Goal: Task Accomplishment & Management: Use online tool/utility

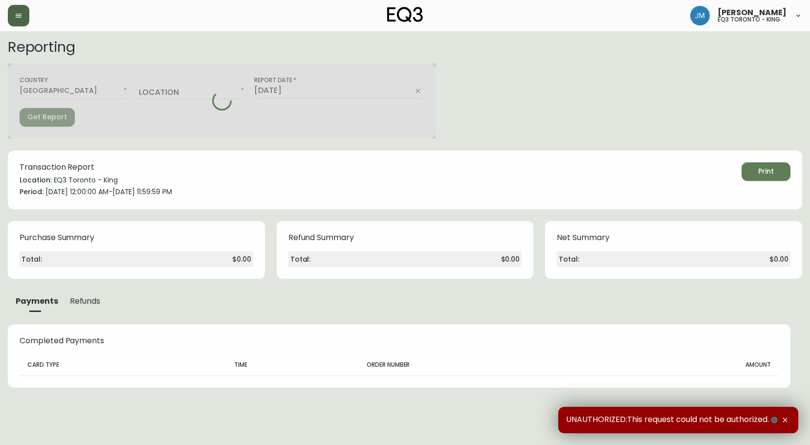
click at [17, 14] on icon "button" at bounding box center [19, 16] width 6 height 4
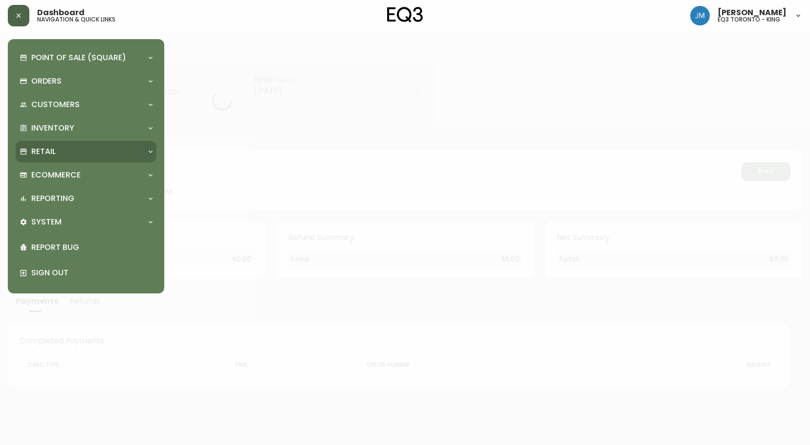
click at [60, 152] on div "Retail" at bounding box center [81, 151] width 123 height 11
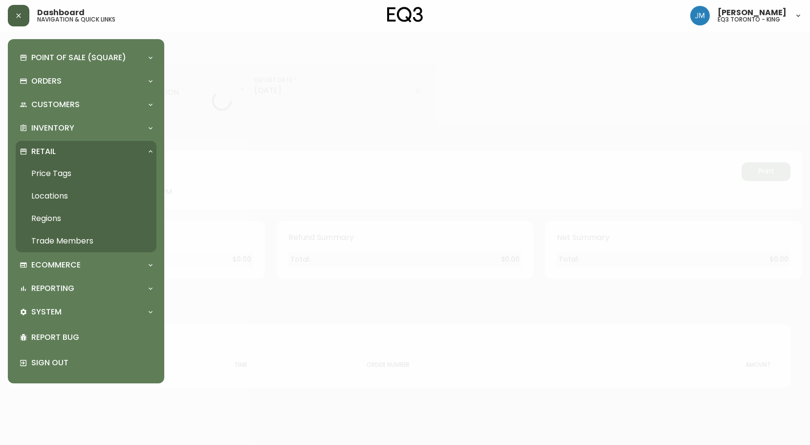
click at [63, 179] on link "Price Tags" at bounding box center [86, 173] width 141 height 22
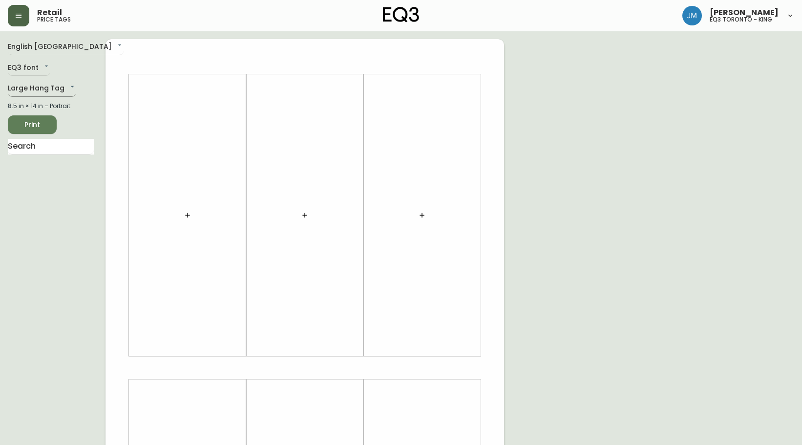
click at [45, 86] on body "Retail price tags [PERSON_NAME] eq3 [GEOGRAPHIC_DATA] - king English Canada en_…" at bounding box center [401, 348] width 802 height 696
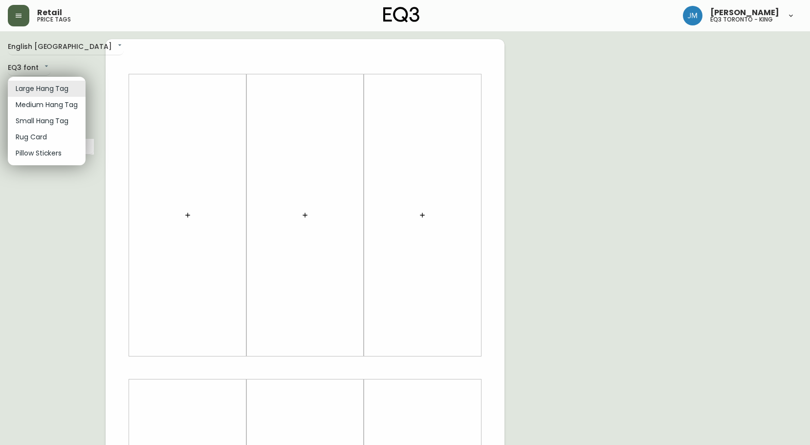
click at [55, 119] on li "Small Hang Tag" at bounding box center [47, 121] width 78 height 16
type input "small"
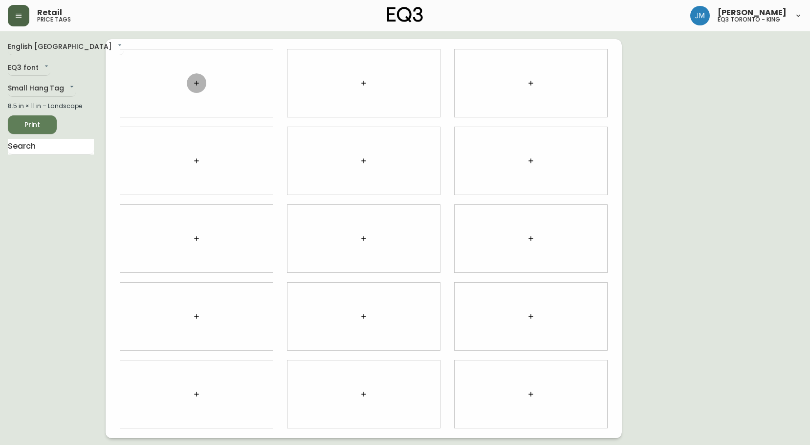
click at [200, 90] on button "button" at bounding box center [197, 83] width 20 height 20
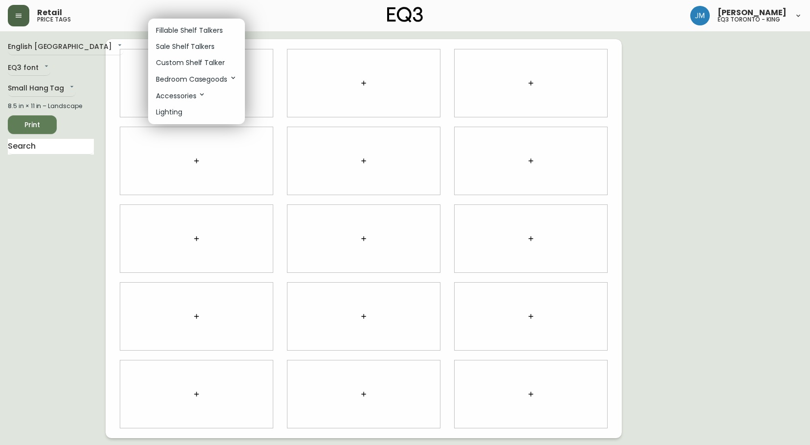
click at [187, 63] on p "Custom Shelf Talker" at bounding box center [190, 63] width 69 height 10
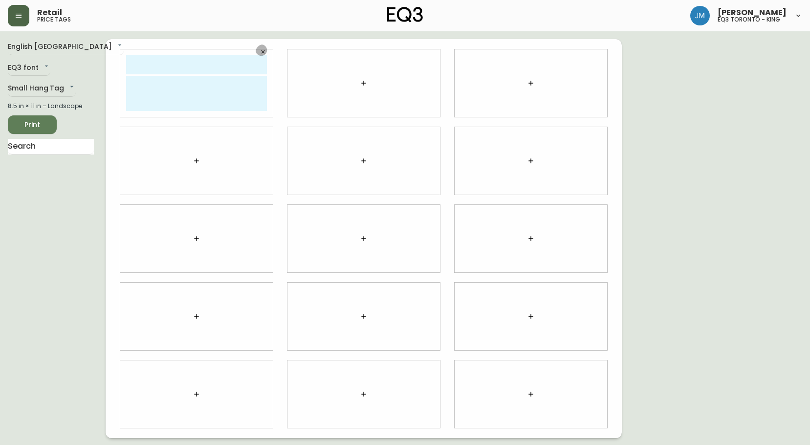
click at [263, 52] on icon "button" at bounding box center [263, 52] width 6 height 6
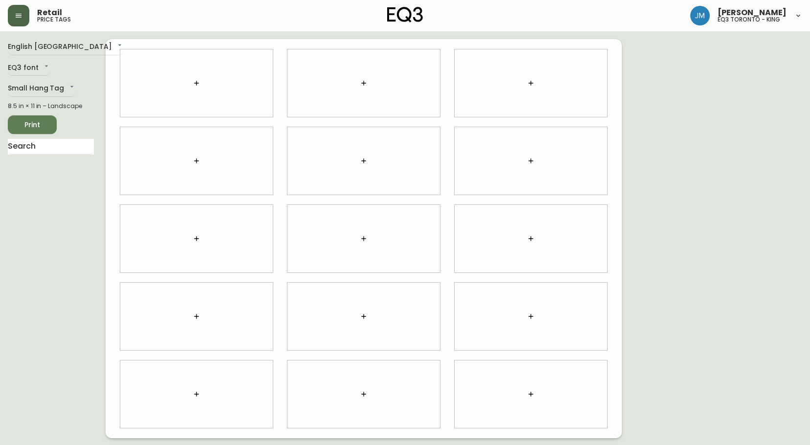
click at [192, 81] on icon "button" at bounding box center [196, 83] width 8 height 8
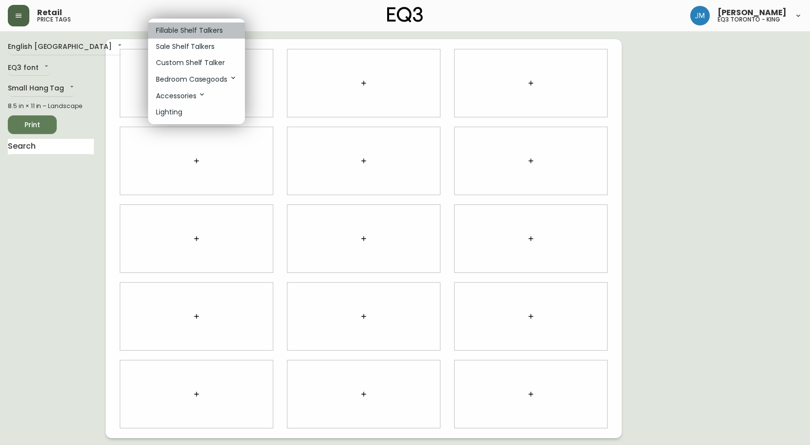
click at [182, 29] on p "Fillable Shelf Talkers" at bounding box center [189, 30] width 67 height 10
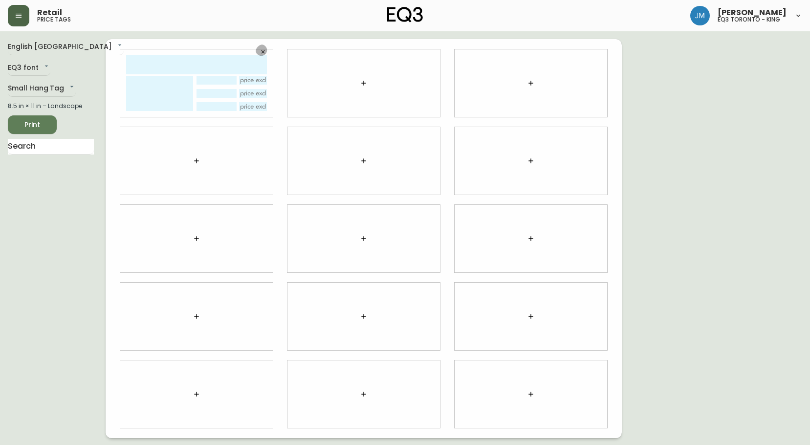
click at [264, 53] on icon "button" at bounding box center [262, 51] width 3 height 3
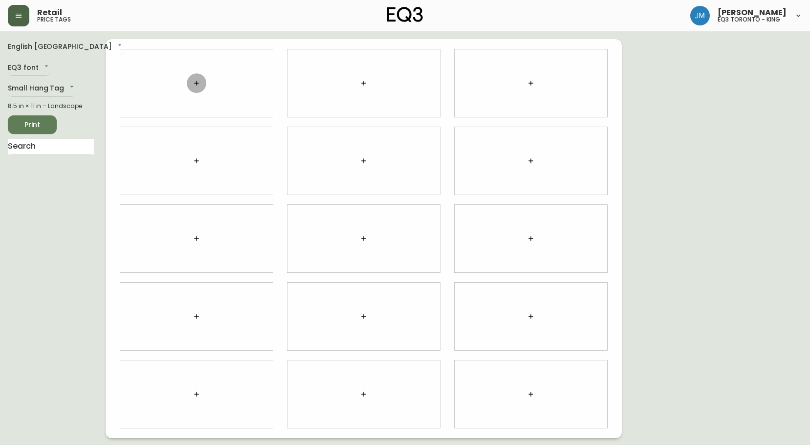
click at [198, 82] on icon "button" at bounding box center [196, 83] width 8 height 8
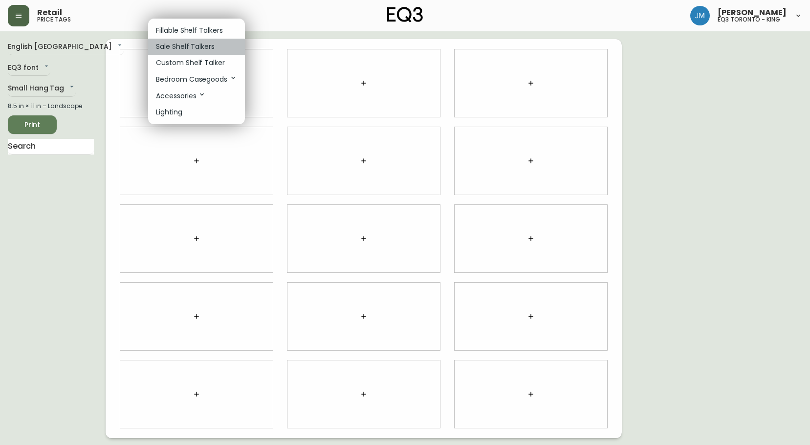
click at [201, 42] on p "Sale Shelf Talkers" at bounding box center [185, 47] width 59 height 10
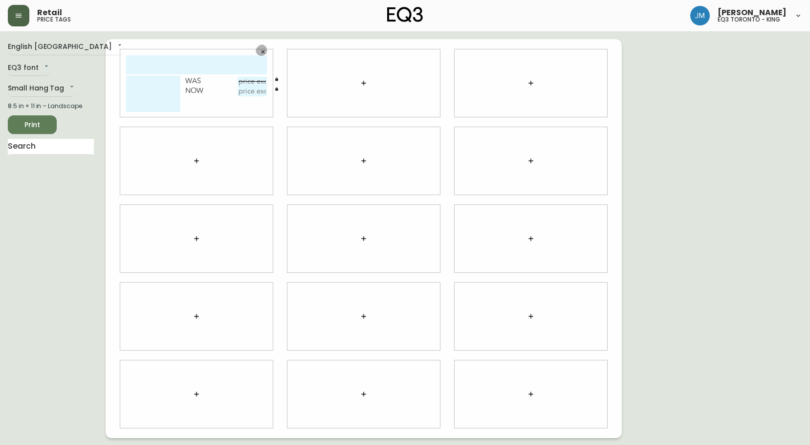
click at [266, 48] on button "button" at bounding box center [263, 51] width 15 height 15
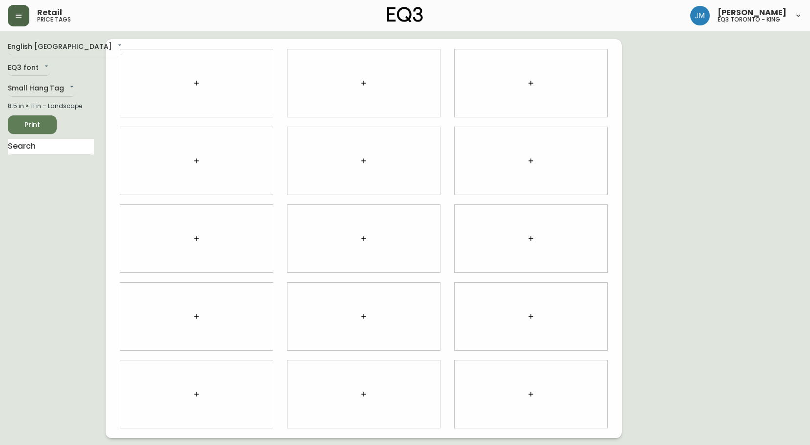
click at [192, 82] on icon "button" at bounding box center [196, 83] width 8 height 8
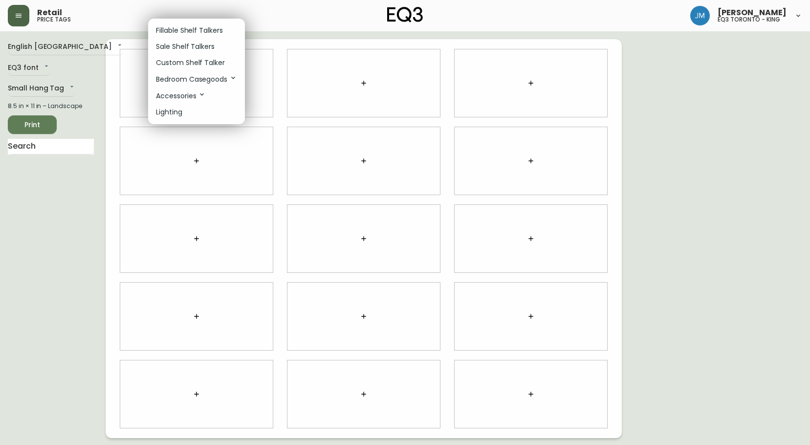
click at [193, 68] on li "Custom Shelf Talker" at bounding box center [196, 63] width 97 height 16
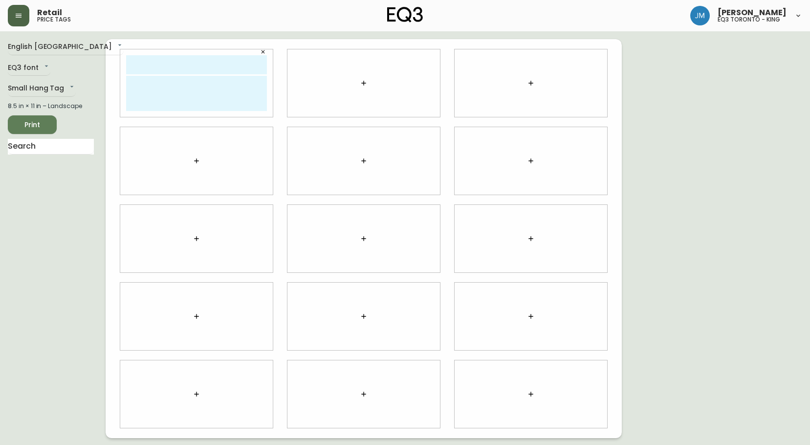
click at [193, 71] on input "text" at bounding box center [196, 64] width 141 height 19
click at [181, 89] on textarea at bounding box center [196, 93] width 141 height 35
drag, startPoint x: 218, startPoint y: 92, endPoint x: 122, endPoint y: 79, distance: 96.7
click at [122, 79] on div "GRADE/CATEGORIE: 800 FABRIC/TISSU: PALOMA COLOUR/COLEUR: CLAY" at bounding box center [196, 82] width 152 height 67
type textarea "GRADE/CATEGORIE: 800 FABRIC/TISSU: PALOMA COLOUR/COLEUR: CLAY"
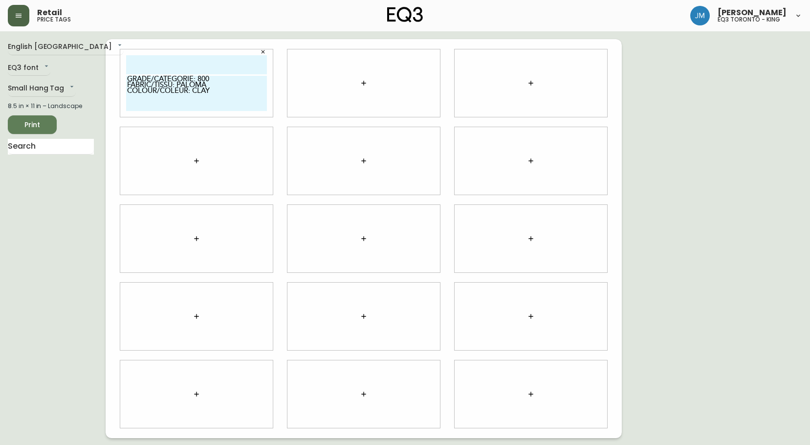
click at [349, 82] on div at bounding box center [363, 82] width 152 height 67
click at [370, 89] on button "button" at bounding box center [364, 83] width 20 height 20
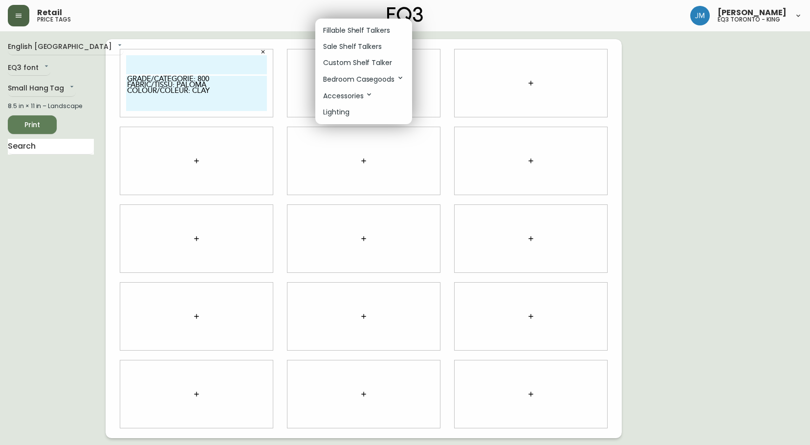
click at [362, 62] on p "Custom Shelf Talker" at bounding box center [357, 63] width 69 height 10
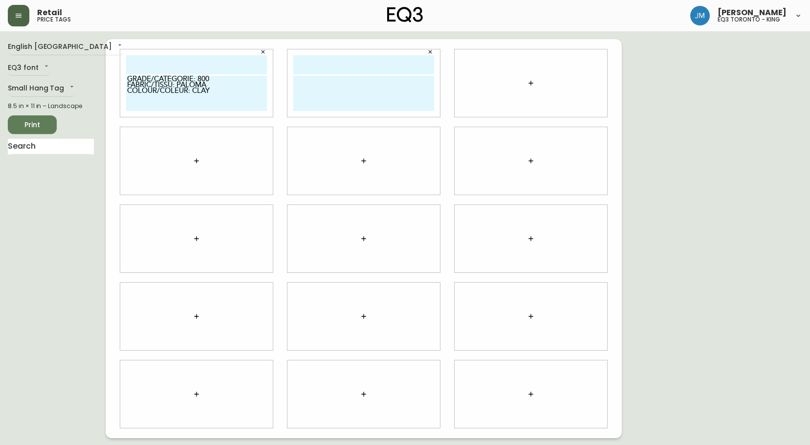
click at [374, 88] on textarea at bounding box center [363, 93] width 141 height 35
paste textarea "GRADE/CATEGORIE: 800 FABRIC/TISSU: PALOMA COLOUR/COLEUR: CLAY"
type textarea "GRADE/CATEGORIE: 800 FABRIC/TISSU: PALOMA COLOUR/COLEUR: CLAY"
drag, startPoint x: 490, startPoint y: 94, endPoint x: 541, endPoint y: 78, distance: 53.6
click at [490, 94] on div at bounding box center [530, 82] width 152 height 67
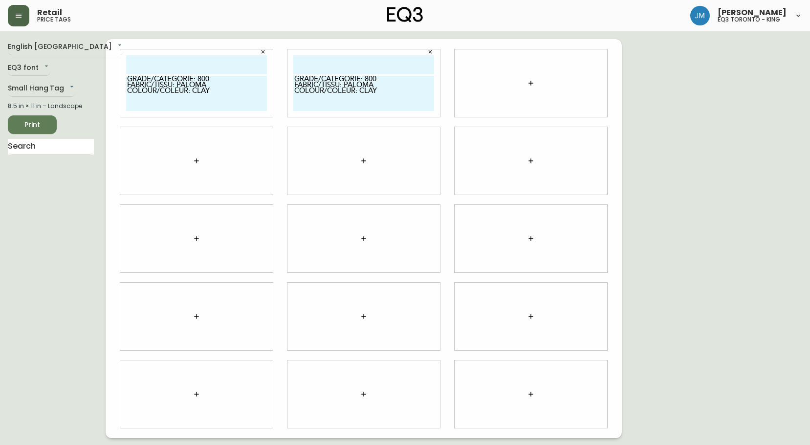
click at [532, 83] on icon "button" at bounding box center [530, 83] width 4 height 4
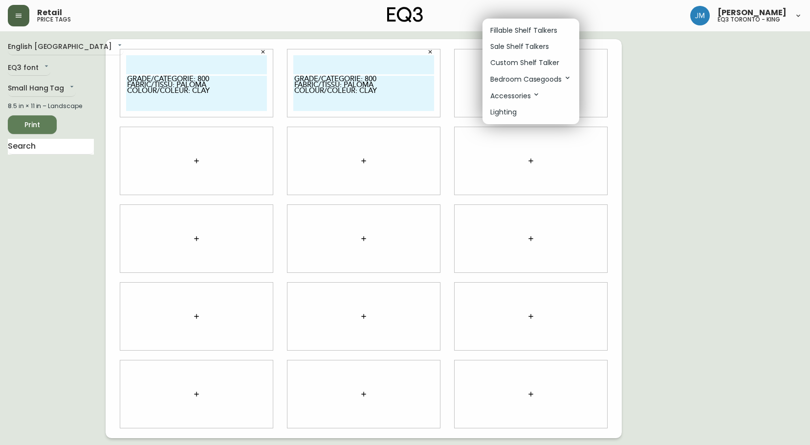
click at [524, 64] on p "Custom Shelf Talker" at bounding box center [524, 63] width 69 height 10
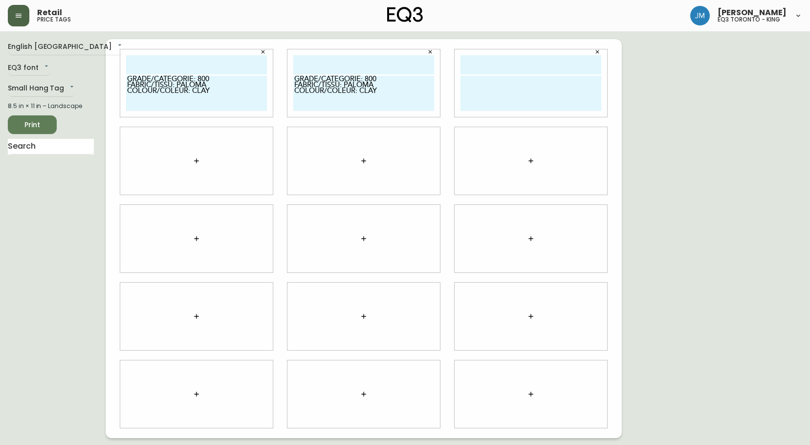
click at [523, 90] on textarea at bounding box center [530, 93] width 141 height 35
paste textarea "GRADE/CATEGORIE: 800 FABRIC/TISSU: PALOMA COLOUR/COLEUR: CLAY"
type textarea "GRADE/CATEGORIE: 800 FABRIC/TISSU: PALOMA COLOUR/COLEUR: CLAY"
click at [196, 160] on icon "button" at bounding box center [196, 161] width 8 height 8
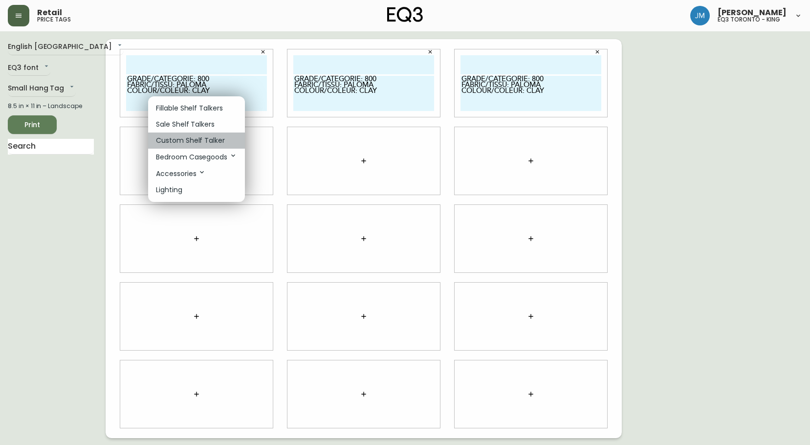
click at [197, 137] on p "Custom Shelf Talker" at bounding box center [190, 140] width 69 height 10
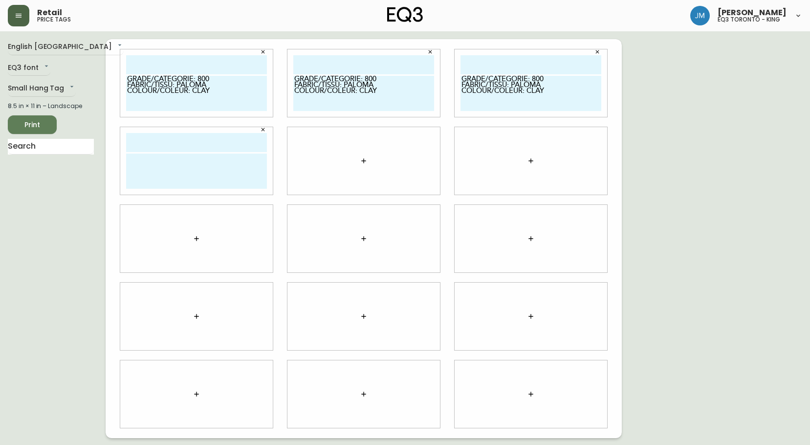
click at [193, 176] on textarea at bounding box center [196, 170] width 141 height 35
paste textarea "GRADE/CATEGORIE: 800 FABRIC/TISSU: PALOMA COLOUR/COLEUR: CLAY"
type textarea "GRADE/CATEGORIE: 800 FABRIC/TISSU: PALOMA COLOUR/COLEUR: CLAY"
click at [362, 163] on icon "button" at bounding box center [364, 161] width 8 height 8
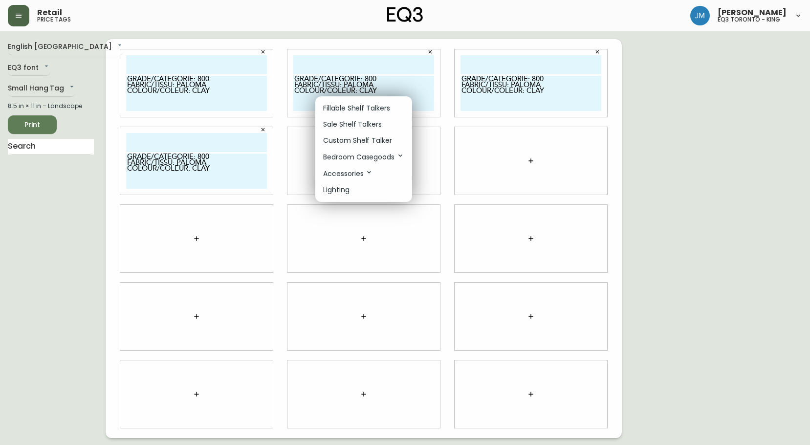
click at [362, 140] on p "Custom Shelf Talker" at bounding box center [357, 140] width 69 height 10
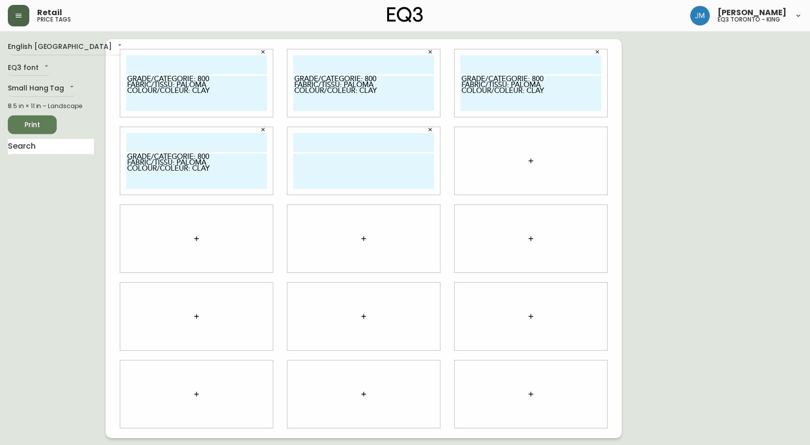
click at [355, 174] on textarea at bounding box center [363, 170] width 141 height 35
paste textarea "GRADE/CATEGORIE: 800 FABRIC/TISSU: PALOMA COLOUR/COLEUR: CLAY"
type textarea "GRADE/CATEGORIE: 800 FABRIC/TISSU: PALOMA COLOUR/COLEUR: CLAY"
click at [526, 161] on button "button" at bounding box center [531, 161] width 20 height 20
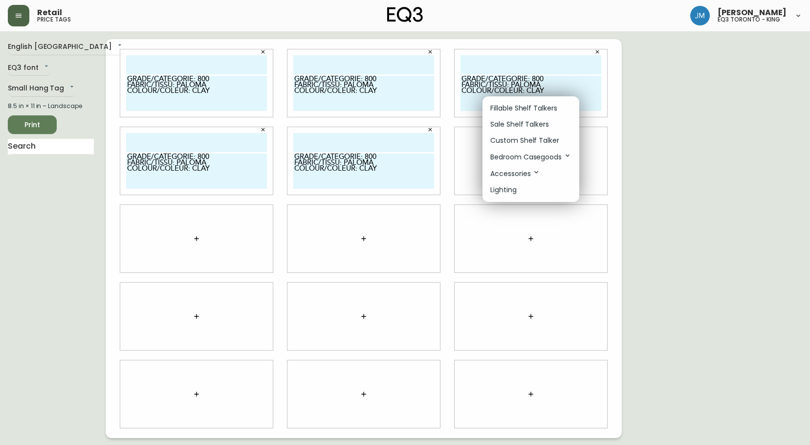
click at [521, 139] on p "Custom Shelf Talker" at bounding box center [524, 140] width 69 height 10
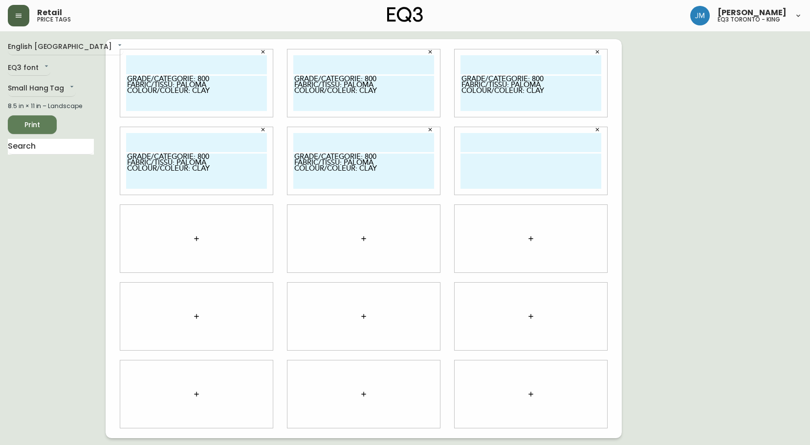
click at [492, 171] on textarea at bounding box center [530, 170] width 141 height 35
paste textarea "GRADE/CATEGORIE: 800 FABRIC/TISSU: PALOMA COLOUR/COLEUR: CLAY"
type textarea "GRADE/CATEGORIE: 800 FABRIC/TISSU: PALOMA COLOUR/COLEUR: CLAY"
click at [188, 238] on button "button" at bounding box center [197, 239] width 20 height 20
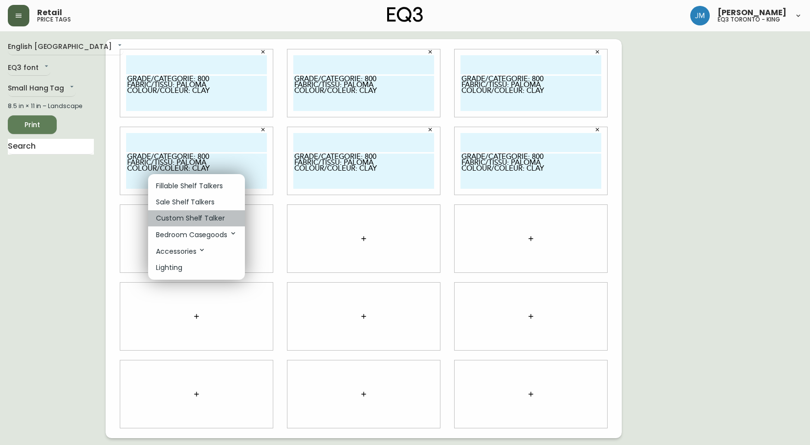
click at [195, 222] on p "Custom Shelf Talker" at bounding box center [190, 218] width 69 height 10
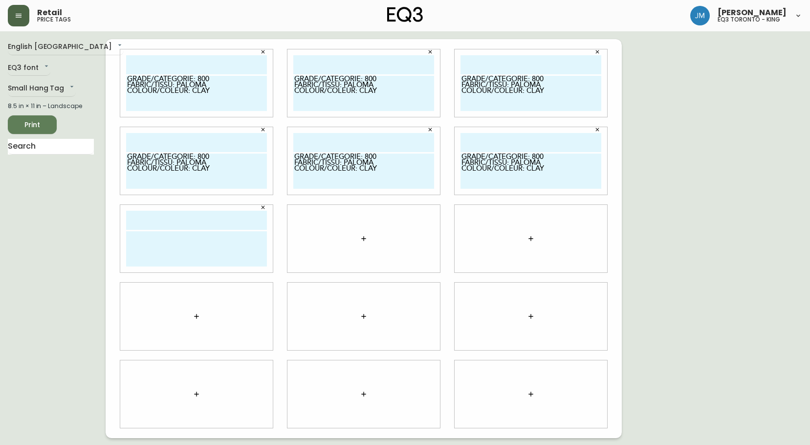
click at [179, 253] on textarea at bounding box center [196, 248] width 141 height 35
paste textarea "GRADE/CATEGORIE: 800 FABRIC/TISSU: PALOMA COLOUR/COLEUR: CLAY"
type textarea "GRADE/CATEGORIE: 800 FABRIC/TISSU: PALOMA COLOUR/COLEUR: CLAY"
click at [360, 236] on icon "button" at bounding box center [364, 239] width 8 height 8
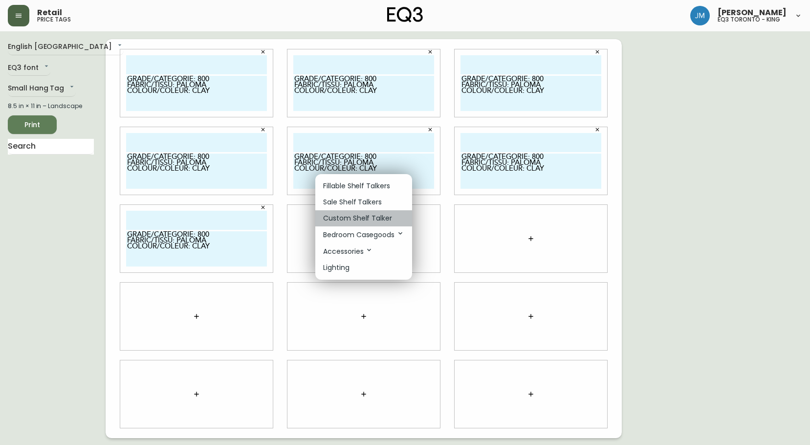
click at [359, 217] on p "Custom Shelf Talker" at bounding box center [357, 218] width 69 height 10
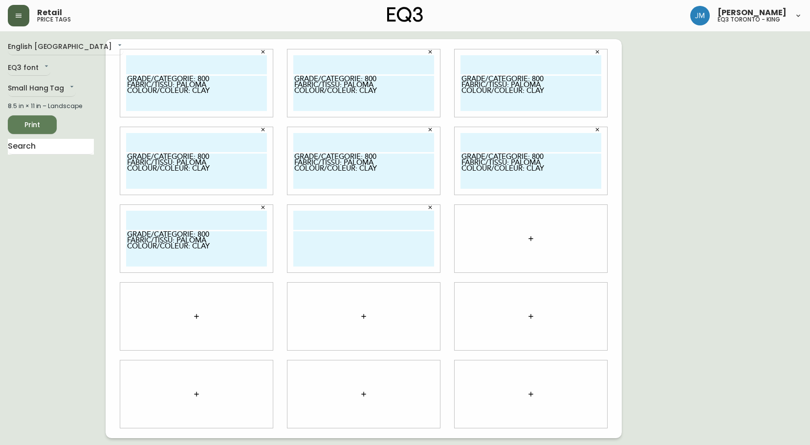
click at [349, 243] on textarea at bounding box center [363, 248] width 141 height 35
paste textarea "GRADE/CATEGORIE: 800 FABRIC/TISSU: PALOMA COLOUR/COLEUR: CLAY"
type textarea "GRADE/CATEGORIE: 800 FABRIC/TISSU: PALOMA COLOUR/COLEUR: CLAY"
click at [528, 236] on icon "button" at bounding box center [531, 239] width 8 height 8
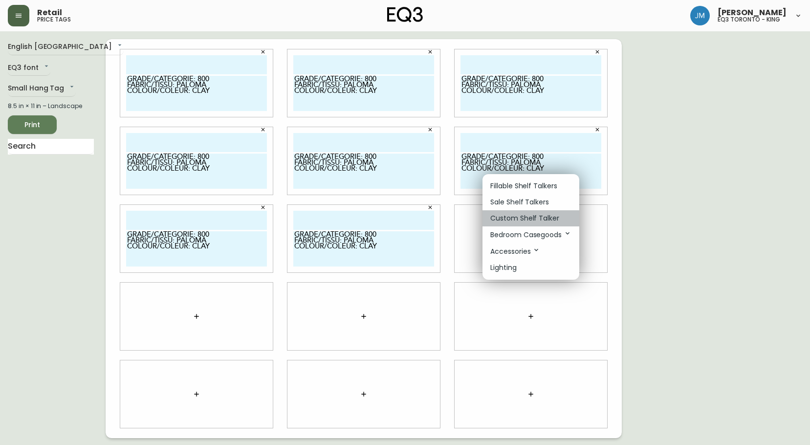
click at [505, 217] on p "Custom Shelf Talker" at bounding box center [524, 218] width 69 height 10
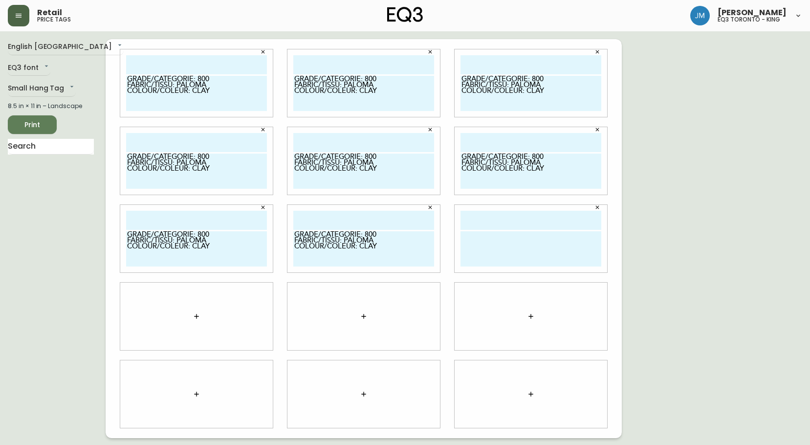
click at [483, 239] on textarea at bounding box center [530, 248] width 141 height 35
paste textarea "GRADE/CATEGORIE: 800 FABRIC/TISSU: PALOMA COLOUR/COLEUR: CLAY"
type textarea "GRADE/CATEGORIE: 800 FABRIC/TISSU: PALOMA COLOUR/COLEUR: CLAY"
drag, startPoint x: 205, startPoint y: 314, endPoint x: 200, endPoint y: 315, distance: 5.0
click at [201, 314] on div at bounding box center [196, 315] width 152 height 67
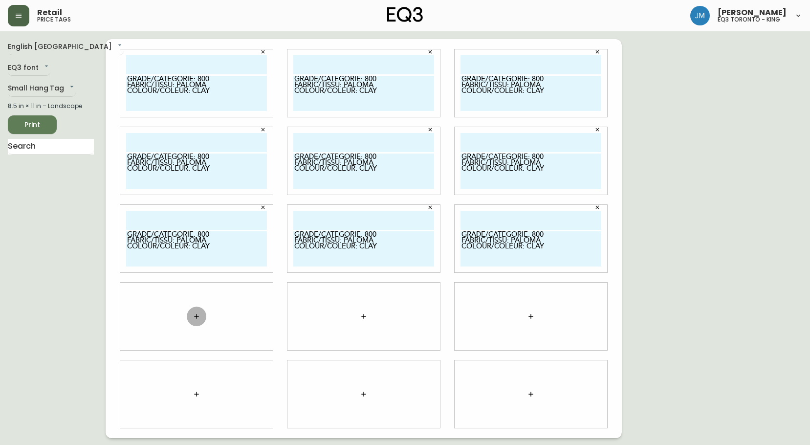
click at [200, 315] on icon "button" at bounding box center [196, 316] width 8 height 8
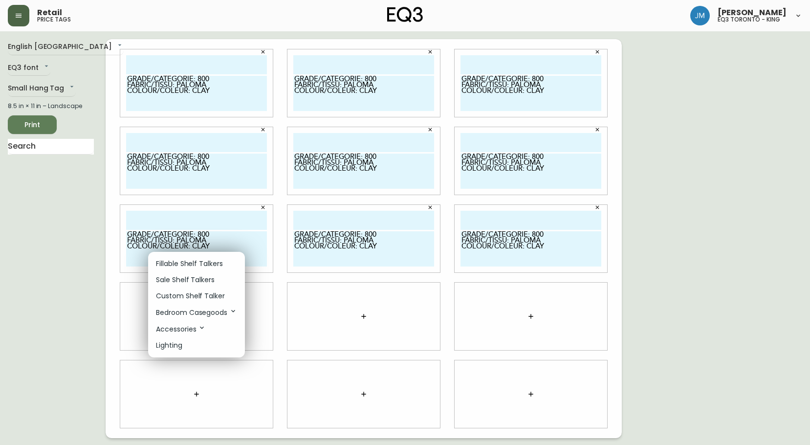
click at [216, 292] on p "Custom Shelf Talker" at bounding box center [190, 296] width 69 height 10
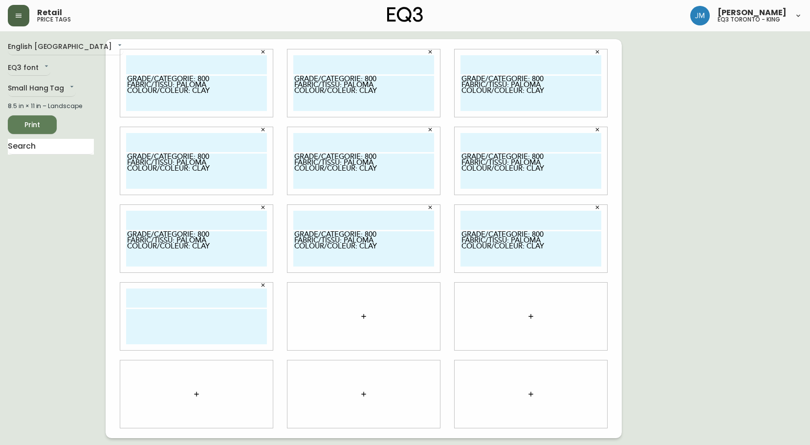
drag, startPoint x: 204, startPoint y: 320, endPoint x: 200, endPoint y: 316, distance: 5.5
click at [204, 320] on textarea at bounding box center [196, 326] width 141 height 35
paste textarea "GRADE/CATEGORIE: 800 FABRIC/TISSU: PALOMA COLOUR/COLEUR: CLAY"
type textarea "GRADE/CATEGORIE: 800 FABRIC/TISSU: PALOMA COLOUR/COLEUR: CLAY"
click at [132, 81] on textarea "GRADE/CATEGORIE: 800 FABRIC/TISSU: PALOMA COLOUR/COLEUR: CLAY" at bounding box center [196, 93] width 141 height 35
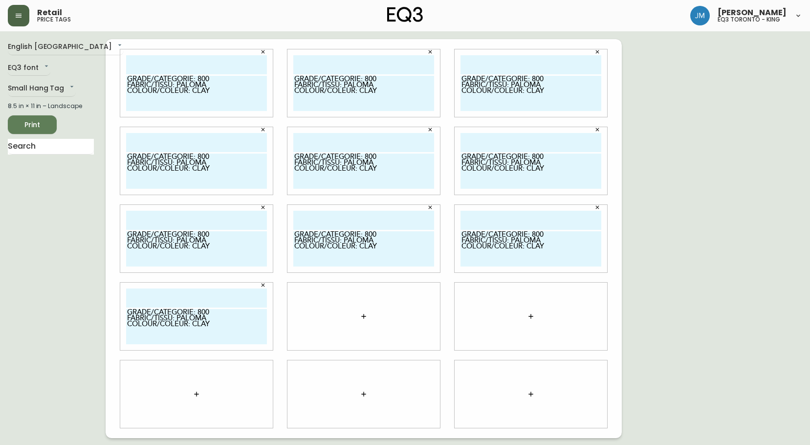
click at [128, 80] on textarea "GRADE/CATEGORIE: 800 FABRIC/TISSU: PALOMA COLOUR/COLEUR: CLAY" at bounding box center [196, 93] width 141 height 35
click at [128, 86] on textarea "GRADE/CATEGORIE: 800 FABRIC/TISSU: PALOMA COLOUR/COLEUR: CLAY" at bounding box center [196, 93] width 141 height 35
click at [128, 85] on textarea "GRADE/CATEGORIE: 800 FABRIC/TISSU: PALOMA COLOUR/COLEUR: CLAY" at bounding box center [196, 93] width 141 height 35
click at [127, 85] on textarea "GRADE/CATEGORIE: 800 FABRIC/TISSU: PALOMA COLOUR/COLEUR: CLAY" at bounding box center [196, 93] width 141 height 35
click at [128, 84] on textarea "GRADE/CATEGORIE: 800 FABRIC/TISSU: PALOMA COLOUR/COLEUR: CLAY" at bounding box center [196, 93] width 141 height 35
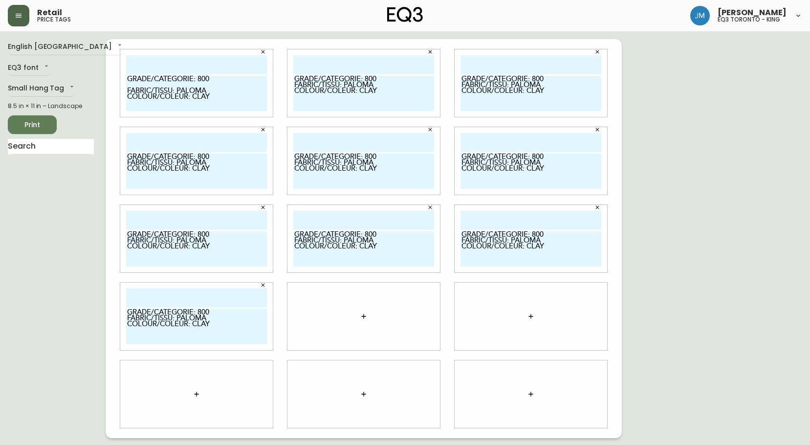
click at [127, 95] on textarea "GRADE/CATEGORIE: 800 FABRIC/TISSU: PALOMA COLOUR/COLEUR: CLAY" at bounding box center [196, 93] width 141 height 35
type textarea "GRADE/CATEGORIE: 800 FABRIC/TISSU: PALOMA COLOUR/COLEUR: CLAY"
click at [294, 85] on textarea "GRADE/CATEGORIE: 800 FABRIC/TISSU: PALOMA COLOUR/COLEUR: CLAY" at bounding box center [363, 93] width 141 height 35
click at [296, 86] on textarea "GRADE/CATEGORIE: 800 FABRIC/TISSU: PALOMA COLOUR/COLEUR: CLAY" at bounding box center [363, 93] width 141 height 35
click at [295, 85] on textarea "GRADE/CATEGORIE: 800 FABRIC/TISSU: PALOMA COLOUR/COLEUR: CLAY" at bounding box center [363, 93] width 141 height 35
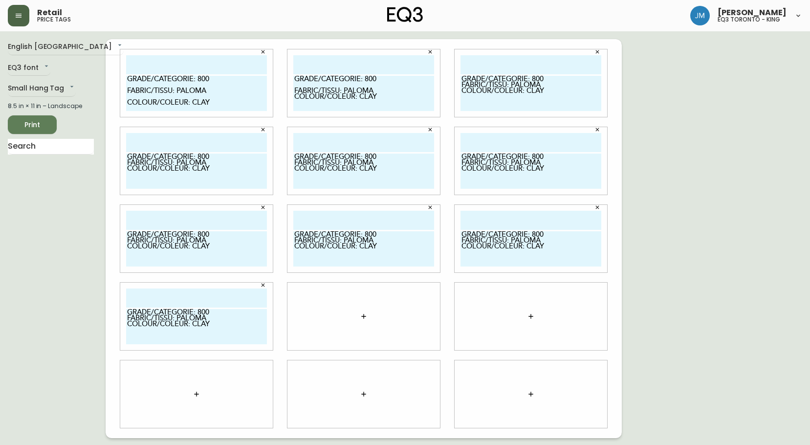
click at [298, 96] on textarea "GRADE/CATEGORIE: 800 FABRIC/TISSU: PALOMA COLOUR/COLEUR: CLAY" at bounding box center [363, 93] width 141 height 35
click at [297, 96] on textarea "GRADE/CATEGORIE: 800 FABRIC/TISSU: PALOMA COLOUR/COLEUR: CLAY" at bounding box center [363, 93] width 141 height 35
type textarea "GRADE/CATEGORIE: 800 FABRIC/TISSU: PALOMA COLOUR/COLEUR: CLAY"
click at [466, 84] on textarea "GRADE/CATEGORIE: 800 FABRIC/TISSU: PALOMA COLOUR/COLEUR: CLAY" at bounding box center [530, 93] width 141 height 35
click at [463, 85] on textarea "GRADE/CATEGORIE: 800 FABRIC/TISSU: PALOMA COLOUR/COLEUR: CLAY" at bounding box center [530, 93] width 141 height 35
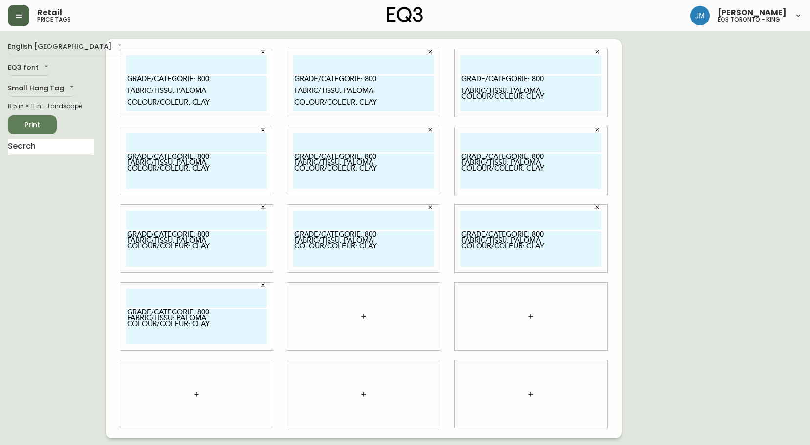
click at [463, 98] on textarea "GRADE/CATEGORIE: 800 FABRIC/TISSU: PALOMA COLOUR/COLEUR: CLAY" at bounding box center [530, 93] width 141 height 35
type textarea "GRADE/CATEGORIE: 800 FABRIC/TISSU: PALOMA COLOUR/COLEUR: CLAY"
click at [128, 166] on textarea "GRADE/CATEGORIE: 800 FABRIC/TISSU: PALOMA COLOUR/COLEUR: CLAY" at bounding box center [196, 170] width 141 height 35
click at [128, 164] on textarea "GRADE/CATEGORIE: 800 FABRIC/TISSU: PALOMA COLOUR/COLEUR: CLAY" at bounding box center [196, 170] width 141 height 35
click at [128, 162] on textarea "GRADE/CATEGORIE: 800 FABRIC/TISSU: PALOMA COLOUR/COLEUR: CLAY" at bounding box center [196, 170] width 141 height 35
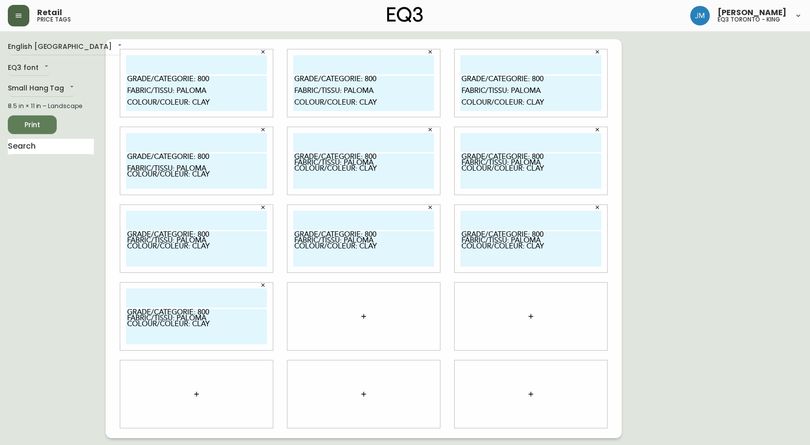
click at [128, 171] on textarea "GRADE/CATEGORIE: 800 FABRIC/TISSU: PALOMA COLOUR/COLEUR: CLAY" at bounding box center [196, 170] width 141 height 35
type textarea "GRADE/CATEGORIE: 800 FABRIC/TISSU: PALOMA COLOUR/COLEUR: CLAY"
click at [295, 164] on textarea "GRADE/CATEGORIE: 800 FABRIC/TISSU: PALOMA COLOUR/COLEUR: CLAY" at bounding box center [363, 170] width 141 height 35
click at [295, 162] on textarea "GRADE/CATEGORIE: 800 FABRIC/TISSU: PALOMA COLOUR/COLEUR: CLAY" at bounding box center [363, 170] width 141 height 35
click at [296, 172] on textarea "GRADE/CATEGORIE: 800 FABRIC/TISSU: PALOMA COLOUR/COLEUR: CLAY" at bounding box center [363, 170] width 141 height 35
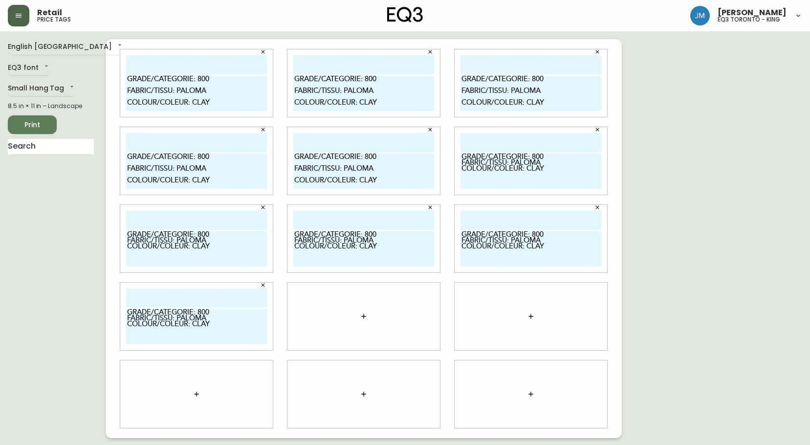
type textarea "GRADE/CATEGORIE: 800 FABRIC/TISSU: PALOMA COLOUR/COLEUR: CLAY"
click at [459, 168] on div "GRADE/CATEGORIE: 800 FABRIC/TISSU: PALOMA COLOUR/COLEUR: CLAY" at bounding box center [530, 160] width 152 height 67
click at [461, 165] on textarea "GRADE/CATEGORIE: 800 FABRIC/TISSU: PALOMA COLOUR/COLEUR: CLAY" at bounding box center [530, 170] width 141 height 35
click at [461, 175] on textarea "GRADE/CATEGORIE: 800 FABRIC/TISSU: PALOMA COLOUR/COLEUR: CLAY" at bounding box center [530, 170] width 141 height 35
type textarea "GRADE/CATEGORIE: 800 FABRIC/TISSU: PALOMA COLOUR/COLEUR: CLAY"
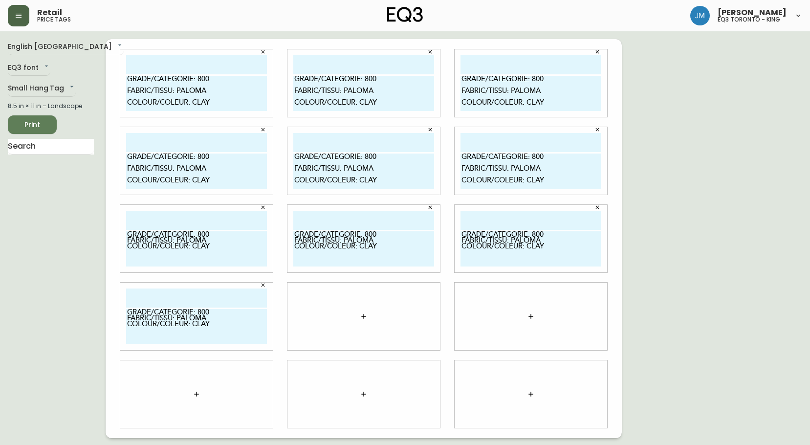
click at [134, 244] on textarea "GRADE/CATEGORIE: 800 FABRIC/TISSU: PALOMA COLOUR/COLEUR: CLAY" at bounding box center [196, 248] width 141 height 35
click at [128, 237] on textarea "GRADE/CATEGORIE: 800 FABRIC/TISSU: PALOMA COLOUR/COLEUR: CLAY" at bounding box center [196, 248] width 141 height 35
click at [128, 252] on textarea "GRADE/CATEGORIE: 800 FABRIC/TISSU: PALOMA COLOUR/COLEUR: CLAY" at bounding box center [196, 248] width 141 height 35
type textarea "GRADE/CATEGORIE: 800 FABRIC/TISSU: PALOMA COLOUR/COLEUR: CLAY"
click at [297, 240] on textarea "GRADE/CATEGORIE: 800 FABRIC/TISSU: PALOMA COLOUR/COLEUR: CLAY" at bounding box center [363, 248] width 141 height 35
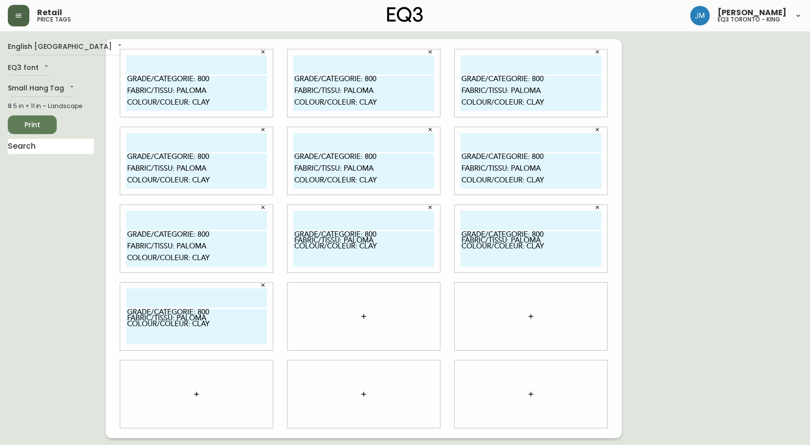
click at [296, 240] on textarea "GRADE/CATEGORIE: 800 FABRIC/TISSU: PALOMA COLOUR/COLEUR: CLAY" at bounding box center [363, 248] width 141 height 35
click at [296, 254] on textarea "GRADE/CATEGORIE: 800 FABRIC/TISSU: PALOMA COLOUR/COLEUR: CLAY" at bounding box center [363, 248] width 141 height 35
type textarea "GRADE/CATEGORIE: 800 FABRIC/TISSU: PALOMA COLOUR/COLEUR: CLAY"
click at [463, 240] on textarea "GRADE/CATEGORIE: 800 FABRIC/TISSU: PALOMA COLOUR/COLEUR: CLAY" at bounding box center [530, 248] width 141 height 35
click at [461, 251] on textarea "GRADE/CATEGORIE: 800 FABRIC/TISSU: PALOMA COLOUR/COLEUR: CLAY" at bounding box center [530, 248] width 141 height 35
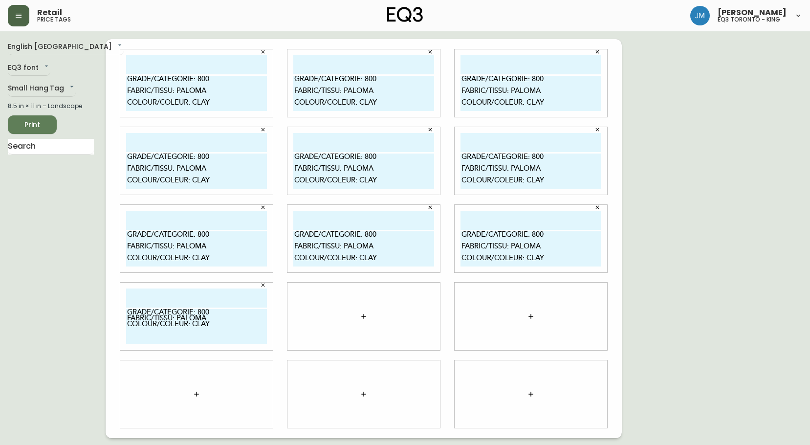
type textarea "GRADE/CATEGORIE: 800 FABRIC/TISSU: PALOMA COLOUR/COLEUR: CLAY"
click at [126, 319] on div "GRADE/CATEGORIE: 800 FABRIC/TISSU: PALOMA COLOUR/COLEUR: CLAY" at bounding box center [196, 315] width 152 height 67
click at [128, 319] on textarea "GRADE/CATEGORIE: 800 FABRIC/TISSU: PALOMA COLOUR/COLEUR: CLAY" at bounding box center [196, 326] width 141 height 35
click at [128, 330] on textarea "GRADE/CATEGORIE: 800 FABRIC/TISSU: PALOMA COLOUR/COLEUR: CLAY" at bounding box center [196, 326] width 141 height 35
type textarea "GRADE/CATEGORIE: 800 FABRIC/TISSU: PALOMA COLOUR/COLEUR: CLAY"
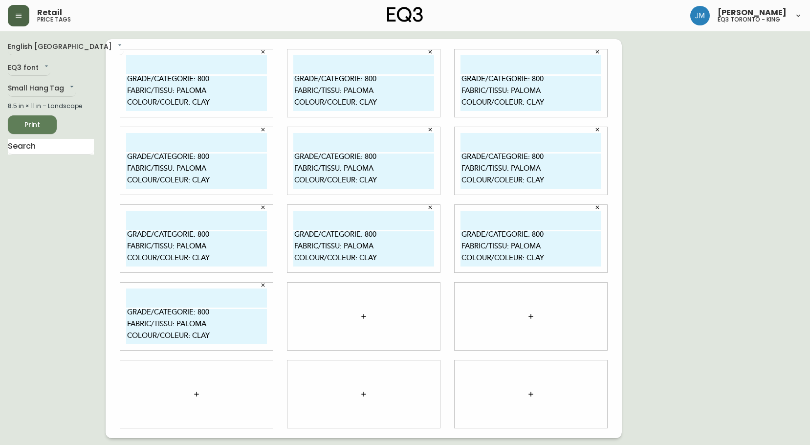
click at [49, 126] on button "Print" at bounding box center [32, 124] width 49 height 19
click at [170, 103] on textarea "GRADE/CATEGORIE: 800 FABRIC/TISSU: PALOMA COLOUR/COLEUR: CLAY" at bounding box center [196, 93] width 141 height 35
type textarea "GRADE/CATEGORIE: 800 FABRIC/TISSU: PALOMA COLOUR/COULEUR: CLAY"
click at [336, 103] on textarea "GRADE/CATEGORIE: 800 FABRIC/TISSU: PALOMA COLOUR/COLEUR: CLAY" at bounding box center [363, 93] width 141 height 35
type textarea "GRADE/CATEGORIE: 800 FABRIC/TISSU: PALOMA COLOUR/COULEUR: CLAY"
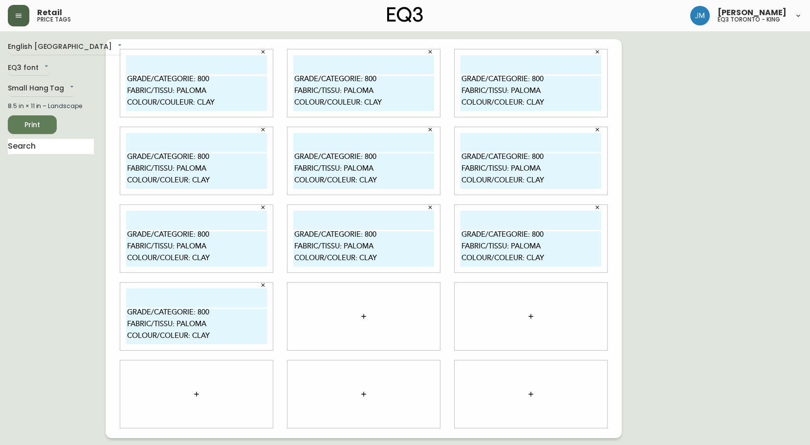
click at [505, 101] on textarea "GRADE/CATEGORIE: 800 FABRIC/TISSU: PALOMA COLOUR/COLEUR: CLAY" at bounding box center [530, 93] width 141 height 35
type textarea "GRADE/CATEGORIE: 800 FABRIC/TISSU: PALOMA COLOUR/COULEUR: CLAY"
click at [174, 181] on textarea "GRADE/CATEGORIE: 800 FABRIC/TISSU: PALOMA COLOUR/COLEUR: CLAY" at bounding box center [196, 170] width 141 height 35
click at [171, 181] on textarea "GRADE/CATEGORIE: 800 FABRIC/TISSU: PALOMA COLOUR/COLEUR: CLAY" at bounding box center [196, 170] width 141 height 35
type textarea "GRADE/CATEGORIE: 800 FABRIC/TISSU: PALOMA COLOUR/COULEUR: CLAY"
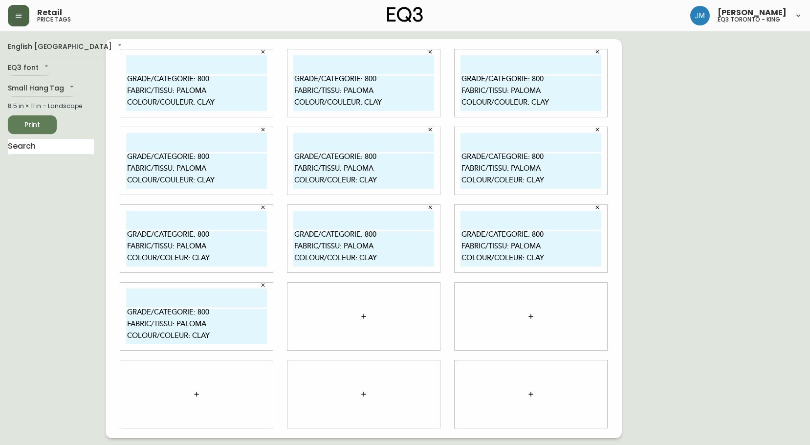
click at [336, 180] on textarea "GRADE/CATEGORIE: 800 FABRIC/TISSU: PALOMA COLOUR/COLEUR: CLAY" at bounding box center [363, 170] width 141 height 35
type textarea "GRADE/CATEGORIE: 800 FABRIC/TISSU: PALOMA COLOUR/COULEUR: CLAY"
click at [505, 180] on textarea "GRADE/CATEGORIE: 800 FABRIC/TISSU: PALOMA COLOUR/COLEUR: CLAY" at bounding box center [530, 170] width 141 height 35
type textarea "GRADE/CATEGORIE: 800 FABRIC/TISSU: PALOMA COLOUR/COULEUR: CLAY"
click at [170, 256] on textarea "GRADE/CATEGORIE: 800 FABRIC/TISSU: PALOMA COLOUR/COLEUR: CLAY" at bounding box center [196, 248] width 141 height 35
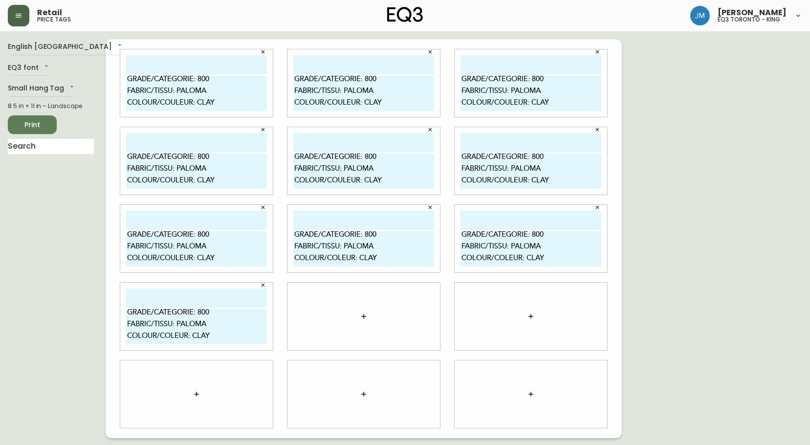
type textarea "GRADE/CATEGORIE: 800 FABRIC/TISSU: PALOMA COLOUR/COULEUR: CLAY"
click at [337, 258] on textarea "GRADE/CATEGORIE: 800 FABRIC/TISSU: PALOMA COLOUR/COLEUR: CLAY" at bounding box center [363, 248] width 141 height 35
type textarea "GRADE/CATEGORIE: 800 FABRIC/TISSU: PALOMA COLOUR/COULEUR: CLAY"
click at [503, 256] on textarea "GRADE/CATEGORIE: 800 FABRIC/TISSU: PALOMA COLOUR/COLEUR: CLAY" at bounding box center [530, 248] width 141 height 35
type textarea "GRADE/CATEGORIE: 800 FABRIC/TISSU: PALOMA COLOUR/COULEUR: CLAY"
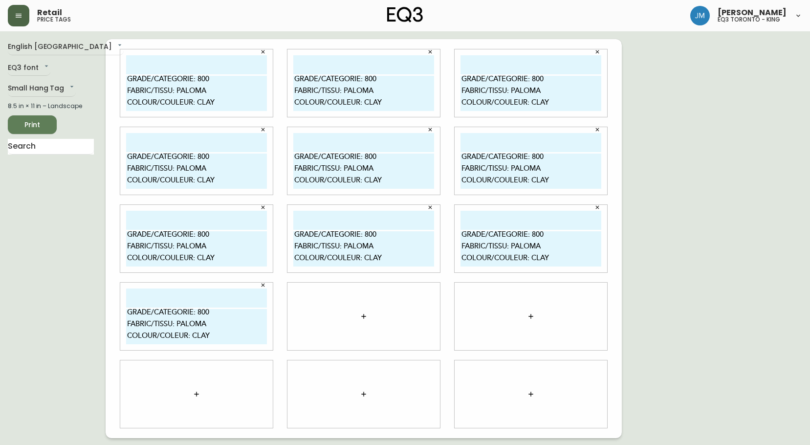
click at [172, 337] on textarea "GRADE/CATEGORIE: 800 FABRIC/TISSU: PALOMA COLOUR/COLEUR: CLAY" at bounding box center [196, 326] width 141 height 35
drag, startPoint x: 228, startPoint y: 337, endPoint x: 96, endPoint y: 310, distance: 134.7
click at [96, 310] on div "English Canada en_CA EQ3 font EQ3 Small Hang Tag small 8.5 in × 11 in – Landsca…" at bounding box center [405, 238] width 794 height 399
type textarea "GRADE/CATEGORIE: 800 FABRIC/TISSU: PALOMA COLOUR/COULEUR: CLAY"
drag, startPoint x: 172, startPoint y: 89, endPoint x: 97, endPoint y: 91, distance: 75.8
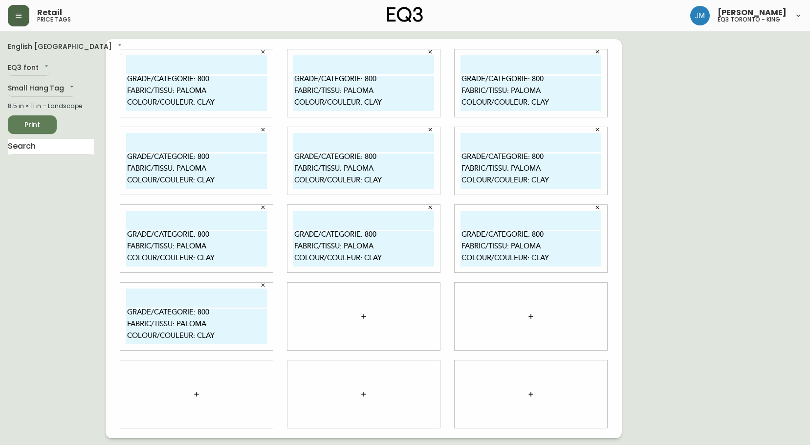
click at [97, 91] on div "English Canada en_CA EQ3 font EQ3 Small Hang Tag small 8.5 in × 11 in – Landsca…" at bounding box center [405, 238] width 794 height 399
drag, startPoint x: 221, startPoint y: 91, endPoint x: 124, endPoint y: 87, distance: 96.8
click at [124, 87] on div "GRADE/CATEGORIE: 800 LEAHTER/CUIR: PALOMA COLOUR/COULEUR: CLAY" at bounding box center [196, 82] width 152 height 67
type textarea "GRADE/CATEGORIE: 800 LEAHTER/CUIR: PALOMA COLOUR/COULEUR: CLAY"
drag, startPoint x: 375, startPoint y: 91, endPoint x: 288, endPoint y: 90, distance: 86.5
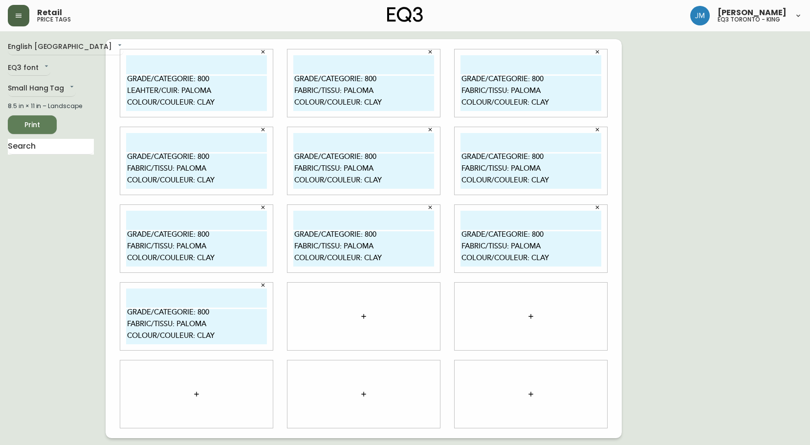
click at [288, 90] on div "GRADE/CATEGORIE: 800 FABRIC/TISSU: PALOMA COLOUR/COULEUR: CLAY" at bounding box center [363, 82] width 152 height 67
paste textarea "LEAHTER/CUIR"
type textarea "GRADE/CATEGORIE: 800 LEAHTER/CUIR: PALOMA COLOUR/COULEUR: CLAY"
drag, startPoint x: 544, startPoint y: 92, endPoint x: 445, endPoint y: 89, distance: 99.7
click at [446, 91] on div "GRADE/CATEGORIE: 800 LEAHTER/CUIR: PALOMA COLOUR/COULEUR: CLAY GRADE/CATEGORIE:…" at bounding box center [364, 238] width 516 height 399
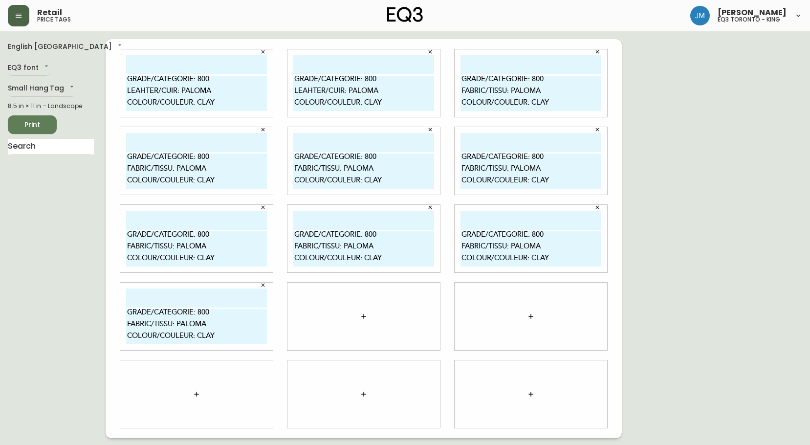
paste textarea "LEAHTER/CUIR"
type textarea "GRADE/CATEGORIE: 800 LEAHTER/CUIR: PALOMA COLOUR/COULEUR: CLAY"
drag, startPoint x: 207, startPoint y: 168, endPoint x: 116, endPoint y: 164, distance: 91.0
click at [116, 164] on div "GRADE/CATEGORIE: 800 FABRIC/TISSU: PALOMA COLOUR/COULEUR: CLAY" at bounding box center [196, 161] width 167 height 78
paste textarea "LEAHTER/CUIR"
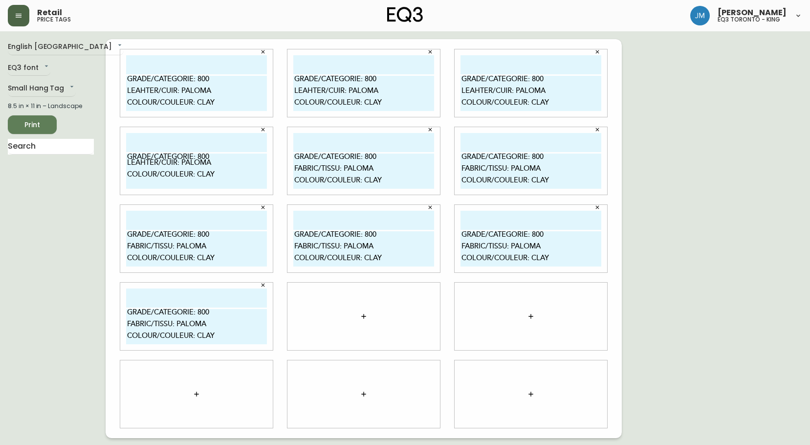
type textarea "GRADE/CATEGORIE: 800 LEAHTER/CUIR: PALOMA COLOUR/COULEUR: CLAY"
drag, startPoint x: 373, startPoint y: 169, endPoint x: 291, endPoint y: 168, distance: 82.6
click at [291, 168] on div "GRADE/CATEGORIE: 800 FABRIC/TISSU: PALOMA COLOUR/COULEUR: CLAY" at bounding box center [363, 160] width 152 height 67
paste textarea "LEAHTER/CUIR"
type textarea "GRADE/CATEGORIE: 800 LEAHTER/CUIR: PALOMA COLOUR/COULEUR: CLAY"
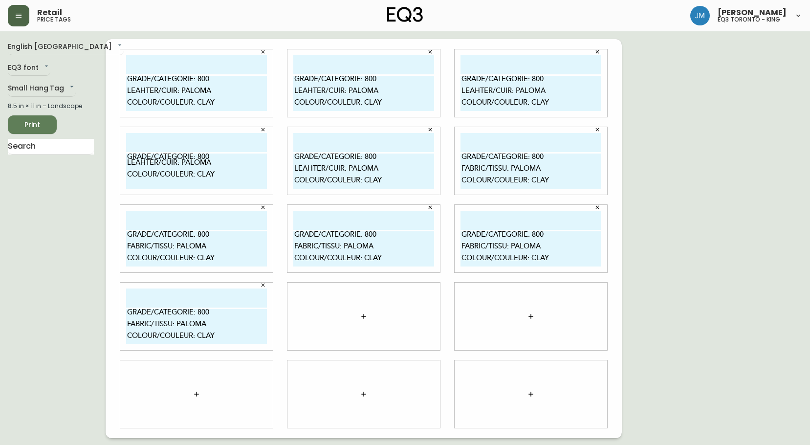
drag, startPoint x: 545, startPoint y: 168, endPoint x: 445, endPoint y: 168, distance: 100.6
click at [445, 168] on div "GRADE/CATEGORIE: 800 LEAHTER/CUIR: PALOMA COLOUR/COULEUR: CLAY GRADE/CATEGORIE:…" at bounding box center [364, 238] width 516 height 399
paste textarea "LEAHTER/CUIR"
type textarea "GRADE/CATEGORIE: 800 LEAHTER/CUIR: PALOMA COLOUR/COULEUR: CLAY"
drag, startPoint x: 213, startPoint y: 247, endPoint x: 119, endPoint y: 244, distance: 93.9
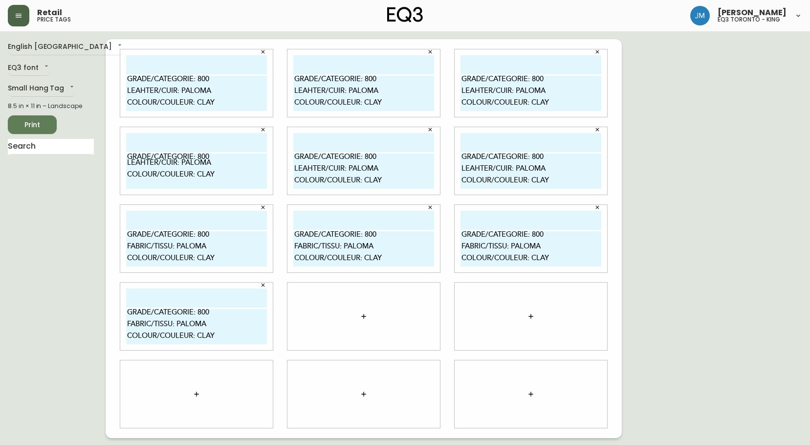
click at [119, 244] on div "GRADE/CATEGORIE: 800 FABRIC/TISSU: PALOMA COLOUR/COULEUR: CLAY" at bounding box center [196, 239] width 167 height 78
paste textarea "LEAHTER/CUIR"
type textarea "GRADE/CATEGORIE: 800 LEAHTER/CUIR: PALOMA COLOUR/COULEUR: CLAY"
drag, startPoint x: 383, startPoint y: 246, endPoint x: 291, endPoint y: 247, distance: 91.9
click at [291, 247] on div "GRADE/CATEGORIE: 800 FABRIC/TISSU: PALOMA COLOUR/COULEUR: CLAY" at bounding box center [363, 238] width 152 height 67
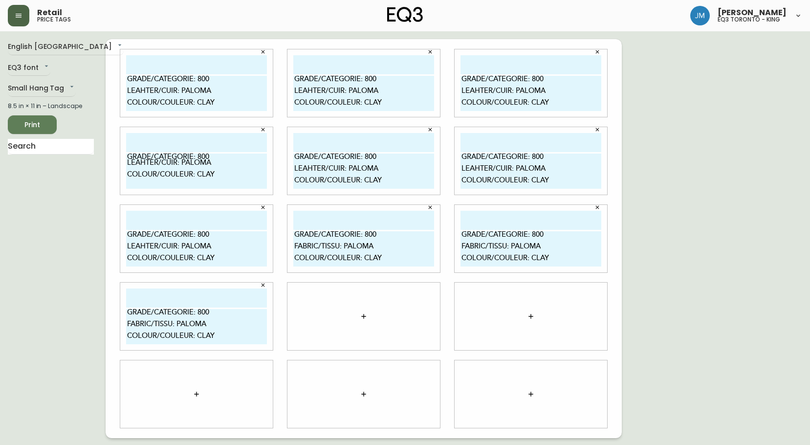
paste textarea "LEAHTER/CUIR"
type textarea "GRADE/CATEGORIE: 800 LEAHTER/CUIR: PALOMA COLOUR/COULEUR: CLAY"
drag, startPoint x: 540, startPoint y: 247, endPoint x: 462, endPoint y: 247, distance: 78.2
click at [462, 247] on textarea "GRADE/CATEGORIE: 800 FABRIC/TISSU: PALOMA COLOUR/COULEUR: CLAY" at bounding box center [530, 248] width 141 height 35
paste textarea "LEAHTER/CUIR"
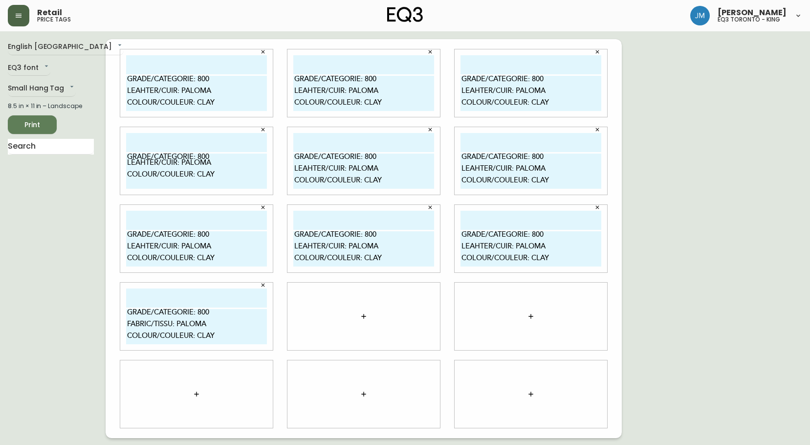
type textarea "GRADE/CATEGORIE: 800 LEAHTER/CUIR: PALOMA COLOUR/COULEUR: CLAY"
drag, startPoint x: 212, startPoint y: 324, endPoint x: 113, endPoint y: 320, distance: 98.8
click at [113, 320] on div "GRADE/CATEGORIE: 800 FABRIC/TISSU: PALOMA COLOUR/COULEUR: CLAY" at bounding box center [196, 316] width 167 height 78
paste textarea "LEAHTER/CUIR"
click at [207, 311] on textarea "GRADE/CATEGORIE: 800 LEAHTER/CUIR: PALOMA COLOUR/COULEUR: CLAY" at bounding box center [196, 326] width 141 height 35
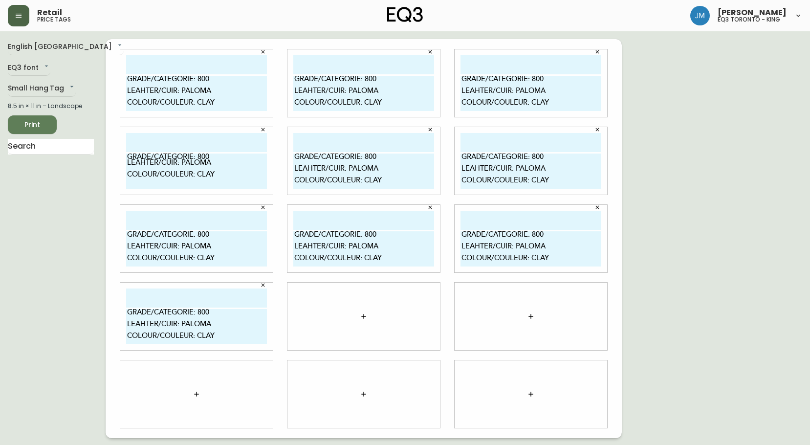
type textarea "GRADE/CATEGORIE: 800 LEAHTER/CUIR: PALOMA COLOUR/COULEUR: CLAY"
click at [213, 158] on textarea "GRADE/CATEGORIE: 800 LEAHTER/CUIR: PALOMA COLOUR/COULEUR: CLAY" at bounding box center [196, 170] width 141 height 35
drag, startPoint x: 214, startPoint y: 180, endPoint x: 113, endPoint y: 149, distance: 106.0
click at [113, 149] on div "GRADE/CATEGORIE: 800 LEAHTER/CUIR: PALOMA COLOUR/COULEUR: CLAY" at bounding box center [196, 161] width 167 height 78
type textarea "GRADE/CATEGORIE: 800 LEAHTER/CUIR: PALOMA COLOUR/COULEUR: CLAY"
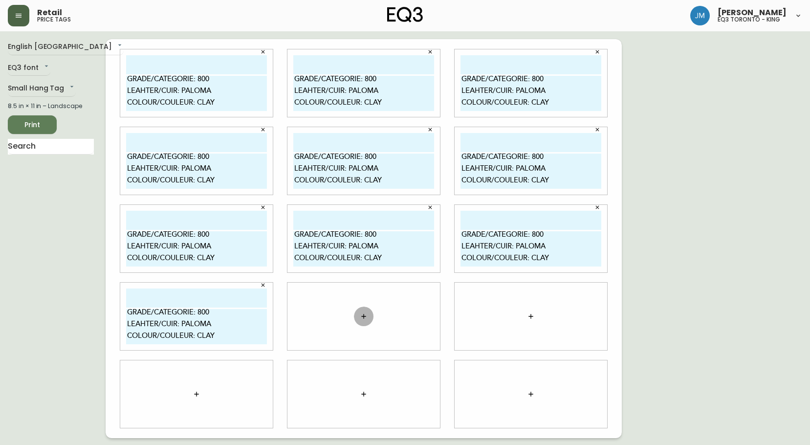
click at [358, 310] on button "button" at bounding box center [364, 316] width 20 height 20
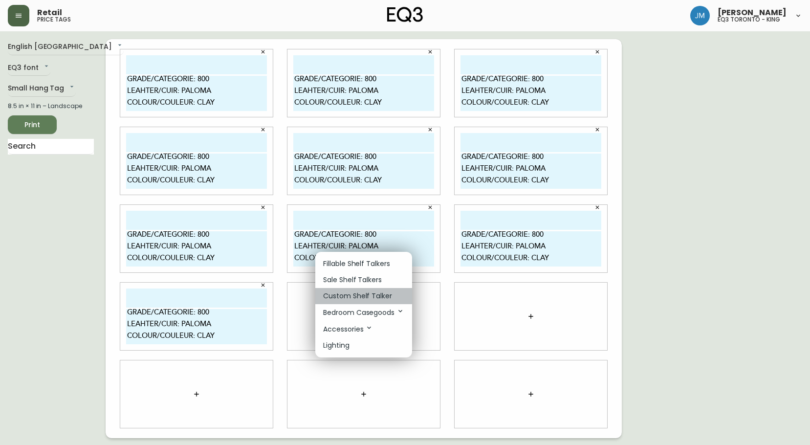
click at [363, 288] on li "Custom Shelf Talker" at bounding box center [363, 296] width 97 height 16
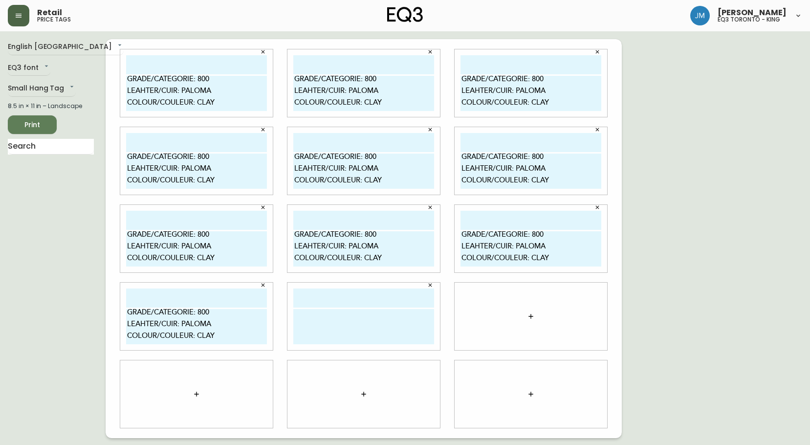
click at [362, 319] on textarea at bounding box center [363, 326] width 141 height 35
paste textarea "GRADE/CATEGORIE: 800 LEAHTER/CUIR: PALOMA COLOUR/COULEUR: CLAY"
type textarea "GRADE/CATEGORIE: 800 LEAHTER/CUIR: PALOMA COLOUR/COULEUR: CLAY"
click at [530, 316] on icon "button" at bounding box center [531, 316] width 8 height 8
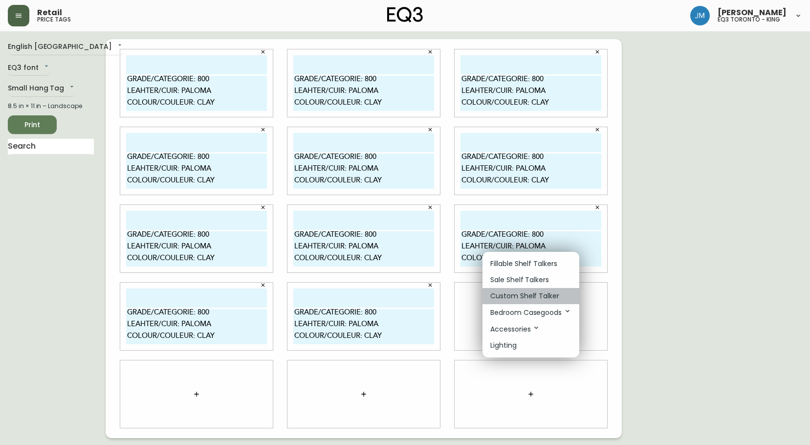
click at [526, 294] on p "Custom Shelf Talker" at bounding box center [524, 296] width 69 height 10
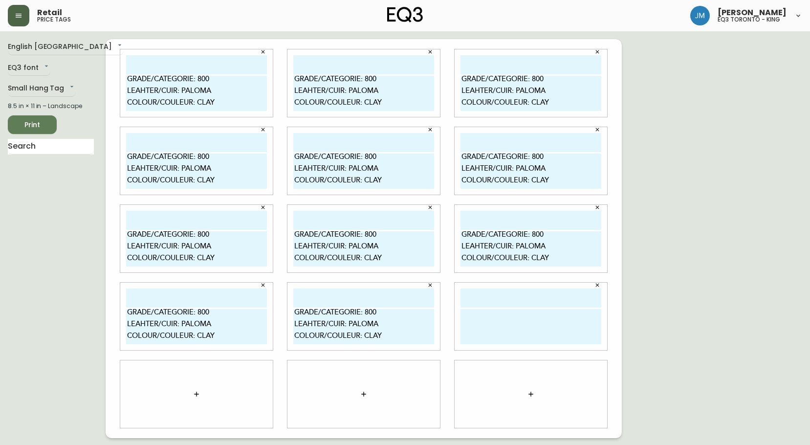
click at [519, 324] on textarea at bounding box center [530, 326] width 141 height 35
paste textarea "GRADE/CATEGORIE: 800 LEAHTER/CUIR: PALOMA COLOUR/COULEUR: CLAY"
type textarea "GRADE/CATEGORIE: 800 LEAHTER/CUIR: PALOMA COLOUR/COULEUR: CLAY"
click at [195, 399] on button "button" at bounding box center [197, 394] width 20 height 20
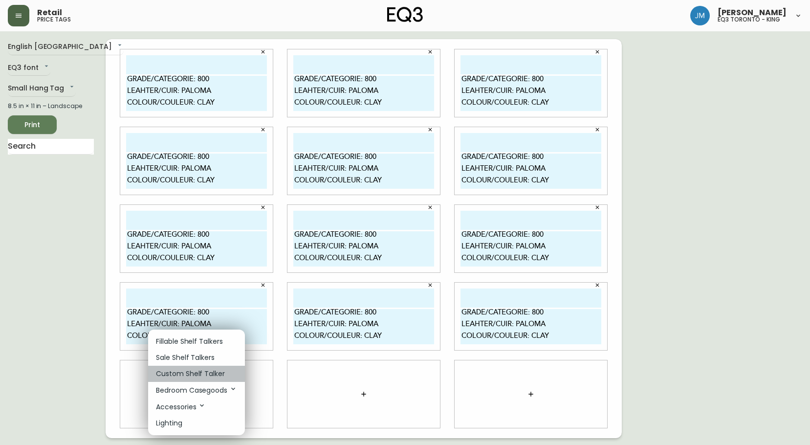
click at [208, 374] on p "Custom Shelf Talker" at bounding box center [190, 373] width 69 height 10
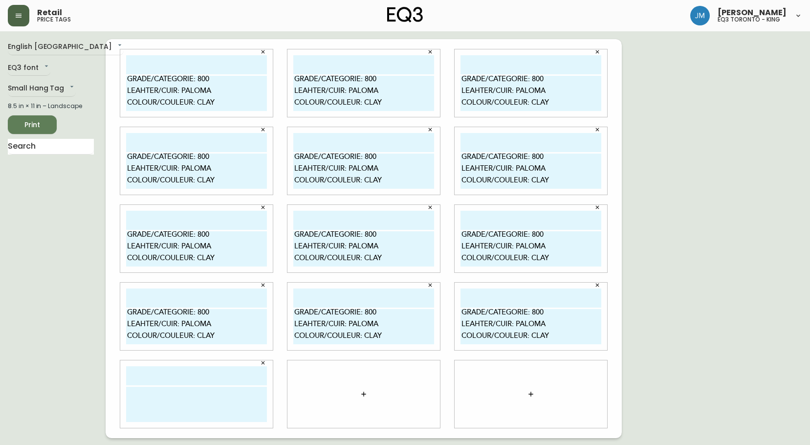
click at [204, 398] on textarea at bounding box center [196, 403] width 141 height 35
paste textarea "GRADE/CATEGORIE: 800 LEAHTER/CUIR: PALOMA COLOUR/COULEUR: CLAY"
type textarea "GRADE/CATEGORIE: 800 LEAHTER/CUIR: PALOMA COLOUR/COULEUR: CLAY"
click at [369, 395] on button "button" at bounding box center [364, 394] width 20 height 20
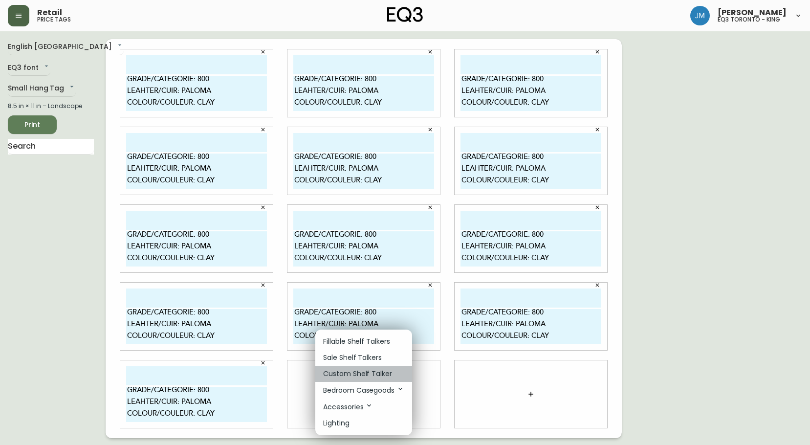
click at [375, 375] on p "Custom Shelf Talker" at bounding box center [357, 373] width 69 height 10
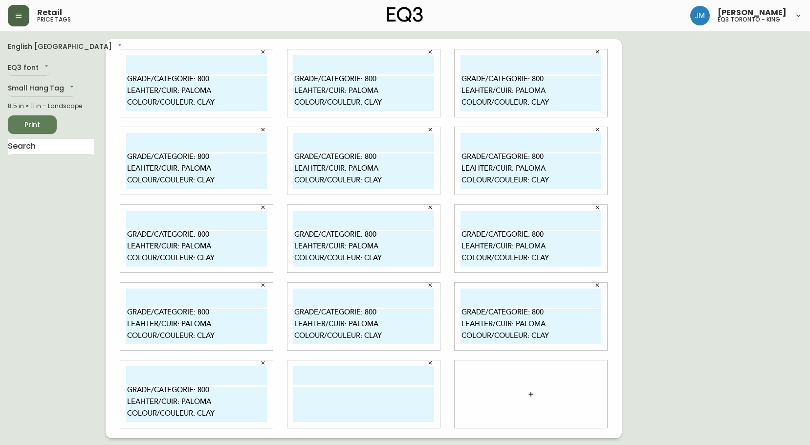
click at [362, 408] on textarea at bounding box center [363, 403] width 141 height 35
paste textarea "GRADE/CATEGORIE: 800 LEAHTER/CUIR: PALOMA COLOUR/COULEUR: CLAY"
type textarea "GRADE/CATEGORIE: 800 LEAHTER/CUIR: PALOMA COLOUR/COULEUR: CLAY"
click at [531, 395] on icon "button" at bounding box center [531, 394] width 8 height 8
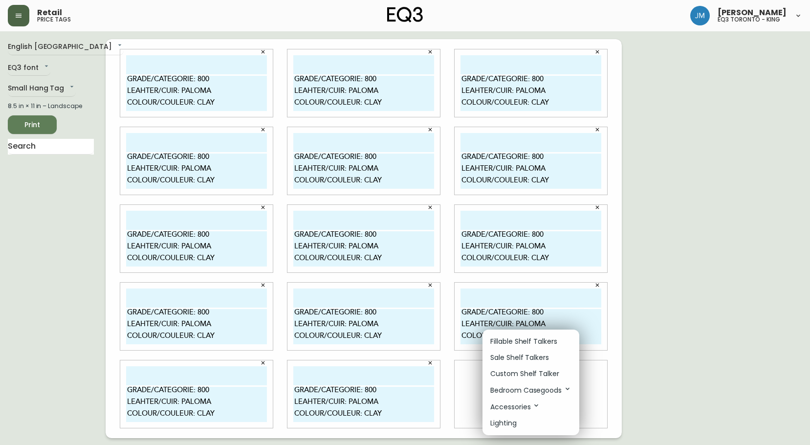
click at [513, 373] on p "Custom Shelf Talker" at bounding box center [524, 373] width 69 height 10
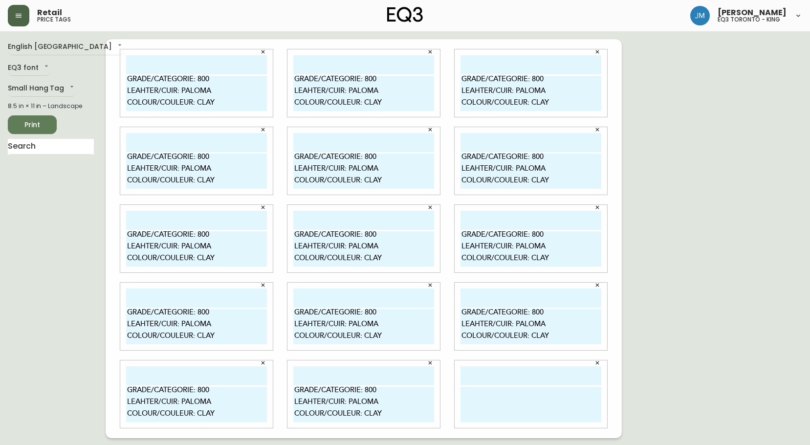
click at [493, 400] on textarea at bounding box center [530, 403] width 141 height 35
paste textarea "GRADE/CATEGORIE: 800 LEAHTER/CUIR: PALOMA COLOUR/COULEUR: CLAY"
type textarea "GRADE/CATEGORIE: 800 LEAHTER/CUIR: PALOMA COLOUR/COULEUR: CLAY"
click at [35, 125] on span "Print" at bounding box center [32, 125] width 33 height 12
